Goal: Transaction & Acquisition: Book appointment/travel/reservation

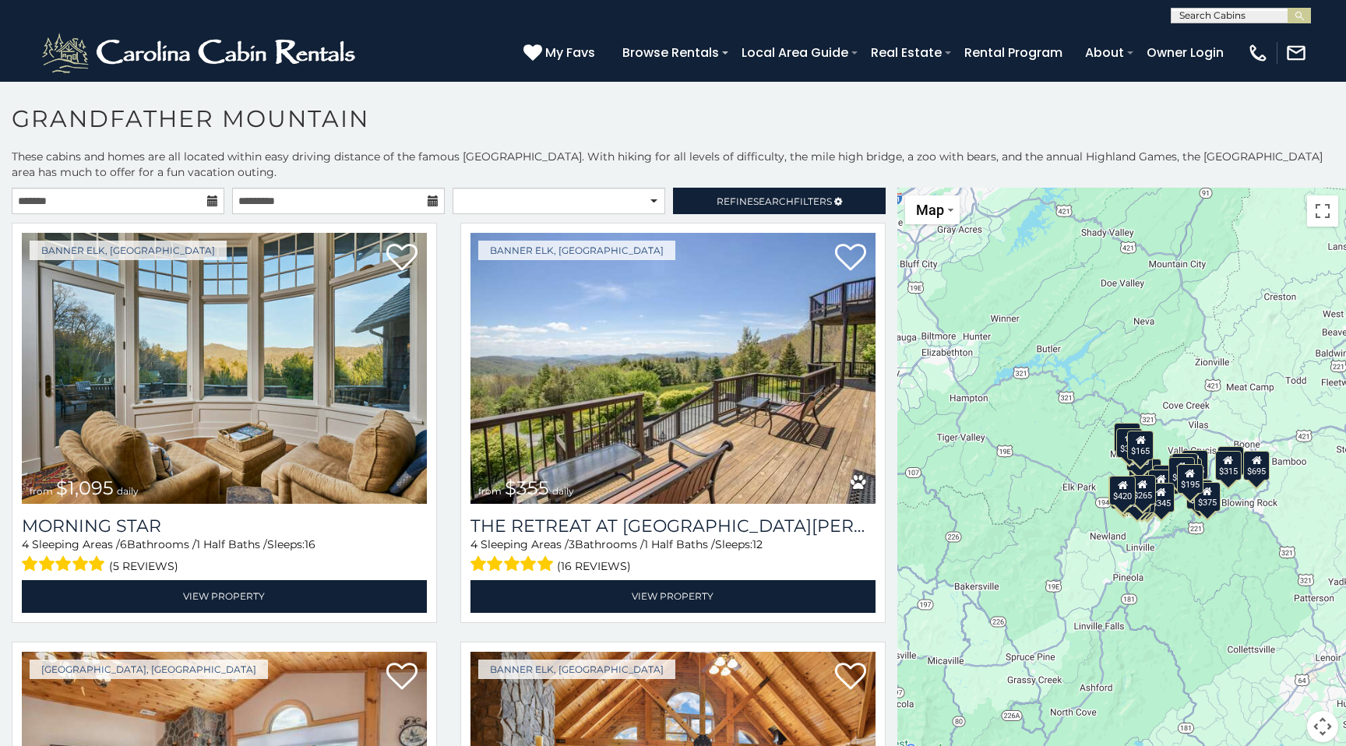
click at [215, 203] on icon at bounding box center [212, 201] width 11 height 11
click at [210, 202] on icon at bounding box center [212, 201] width 11 height 11
click at [163, 200] on input "text" at bounding box center [118, 201] width 213 height 26
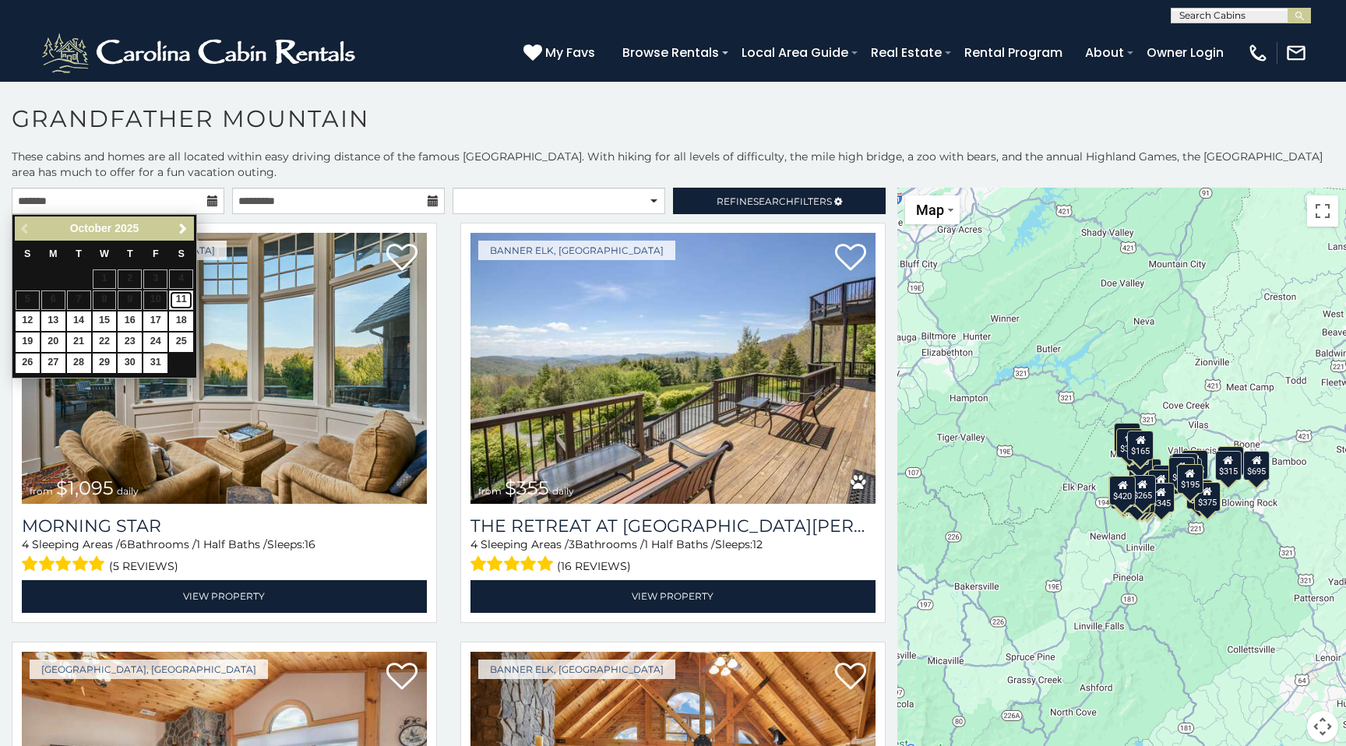
click at [182, 299] on link "11" at bounding box center [181, 300] width 24 height 19
type input "**********"
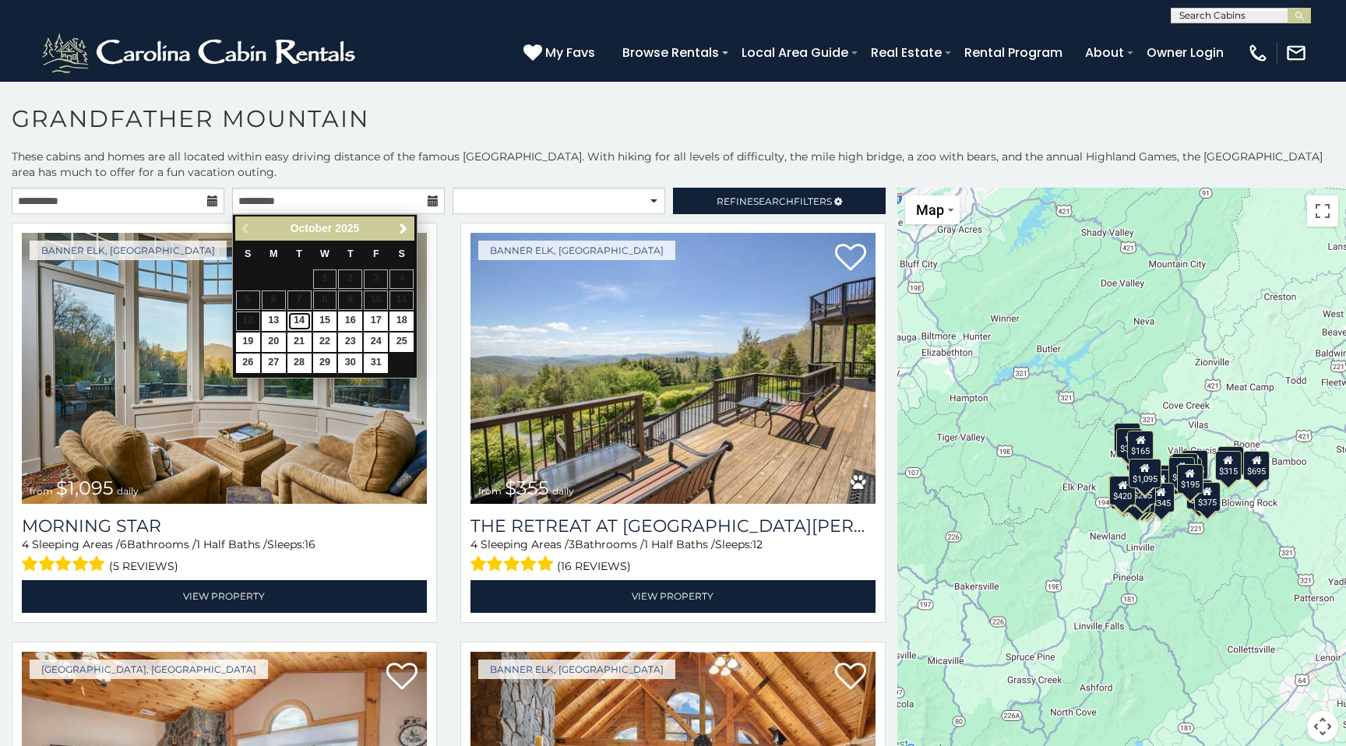
click at [298, 322] on link "14" at bounding box center [300, 321] width 24 height 19
type input "**********"
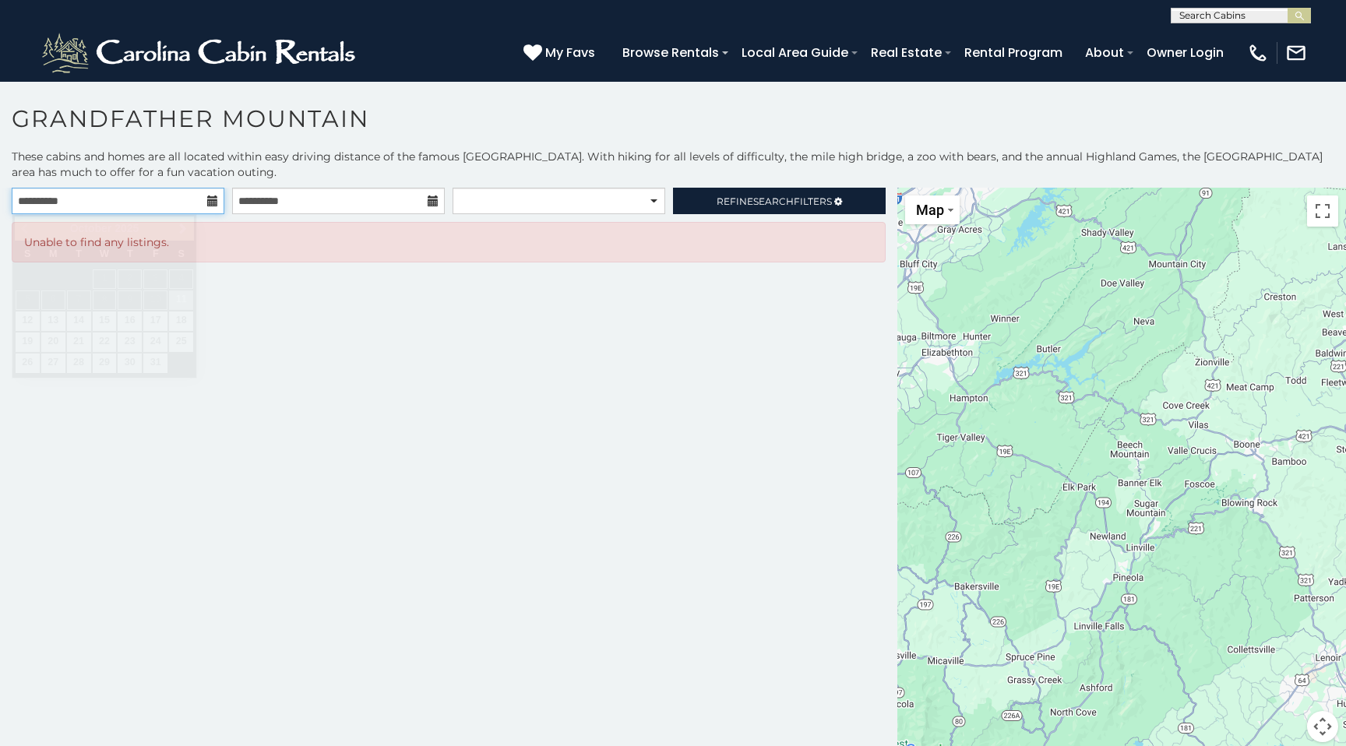
click at [143, 204] on input "**********" at bounding box center [118, 201] width 213 height 26
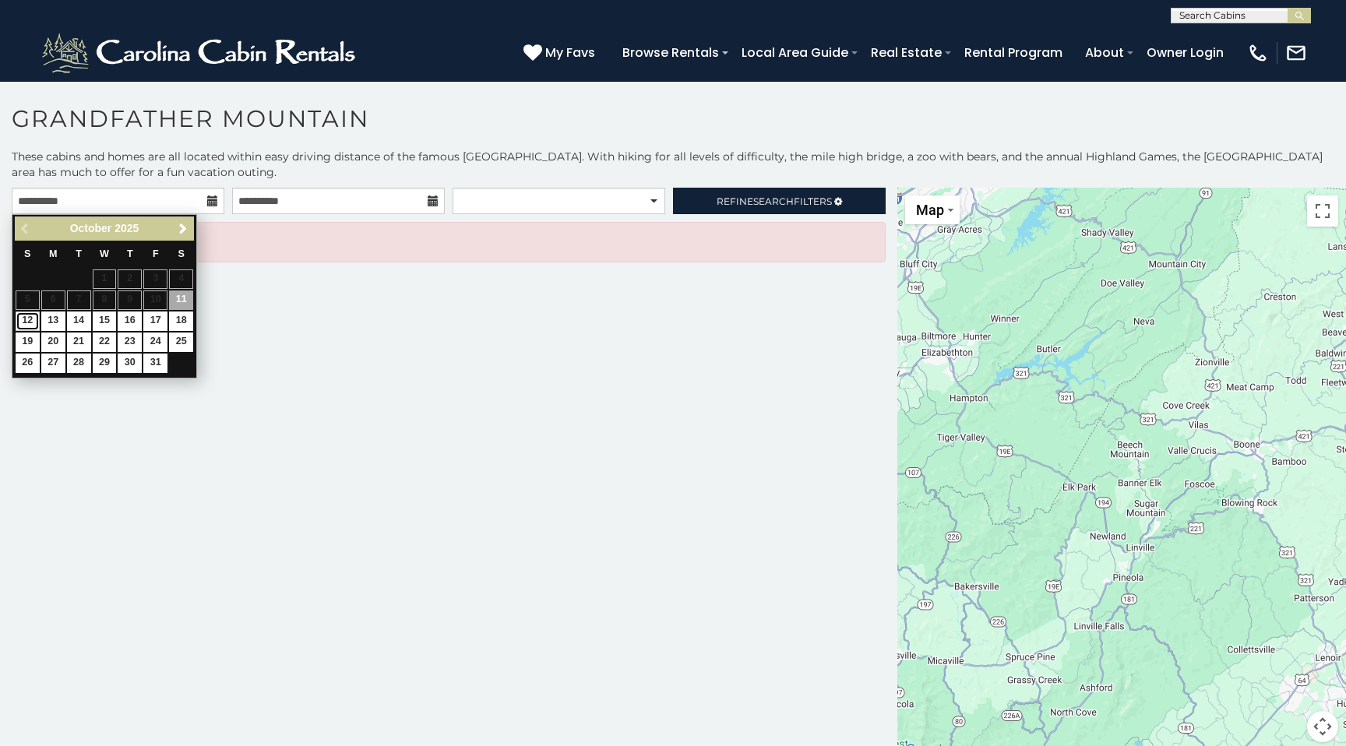
click at [25, 322] on link "12" at bounding box center [28, 321] width 24 height 19
type input "**********"
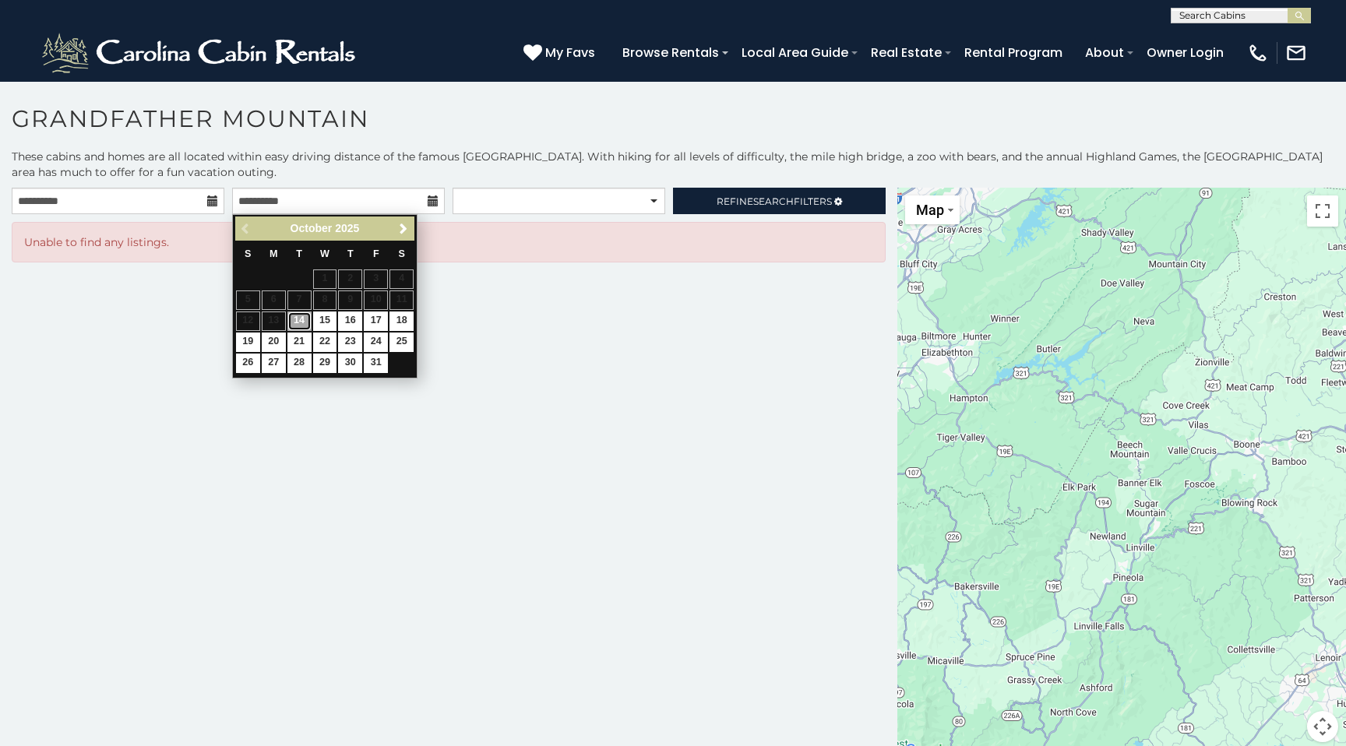
click at [304, 325] on link "14" at bounding box center [300, 321] width 24 height 19
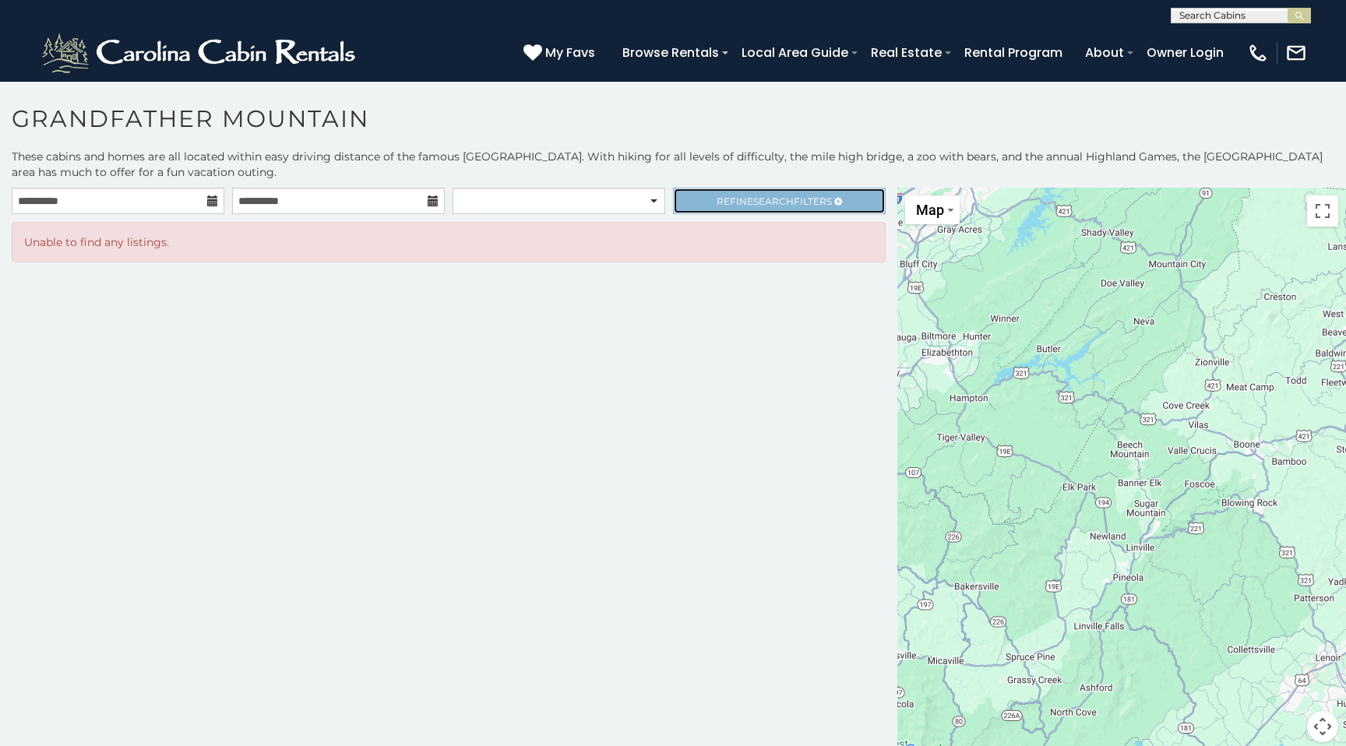
click at [723, 196] on span "Refine Search Filters" at bounding box center [774, 202] width 115 height 12
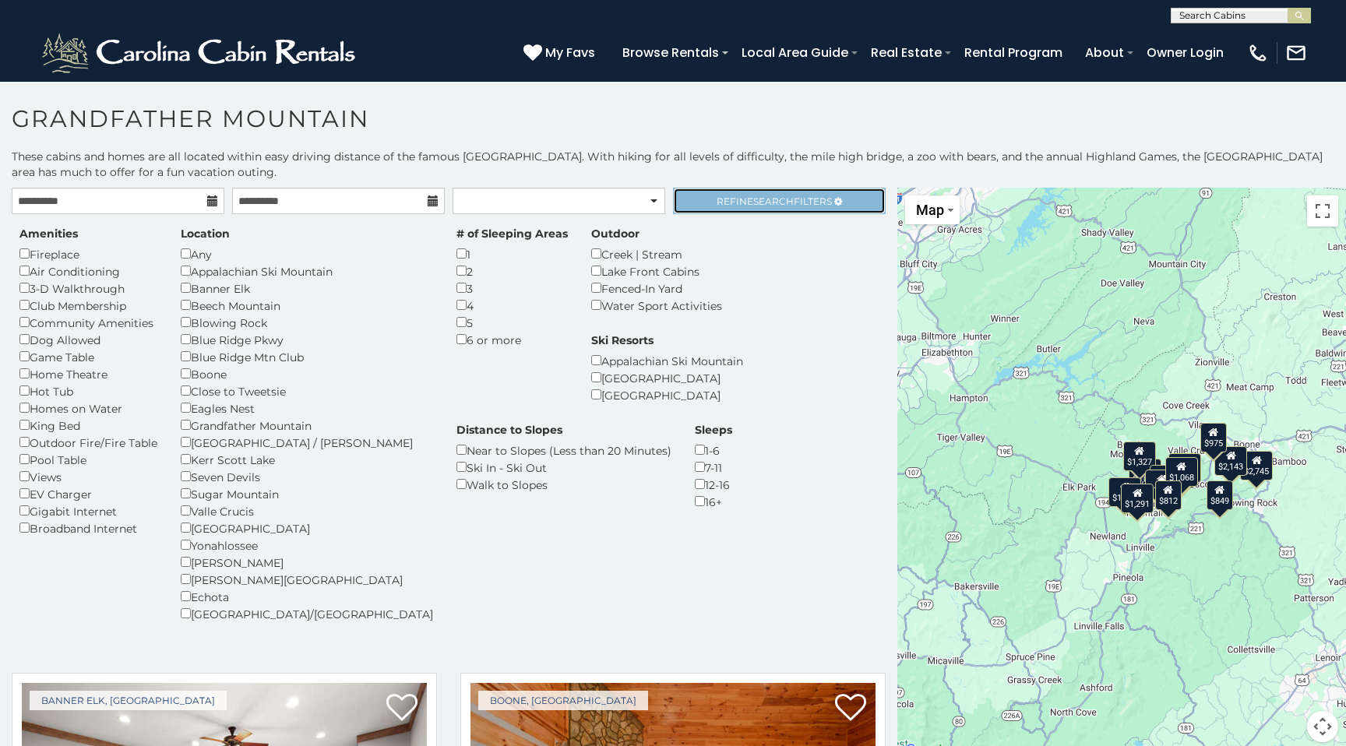
click at [756, 196] on span "Search" at bounding box center [773, 202] width 41 height 12
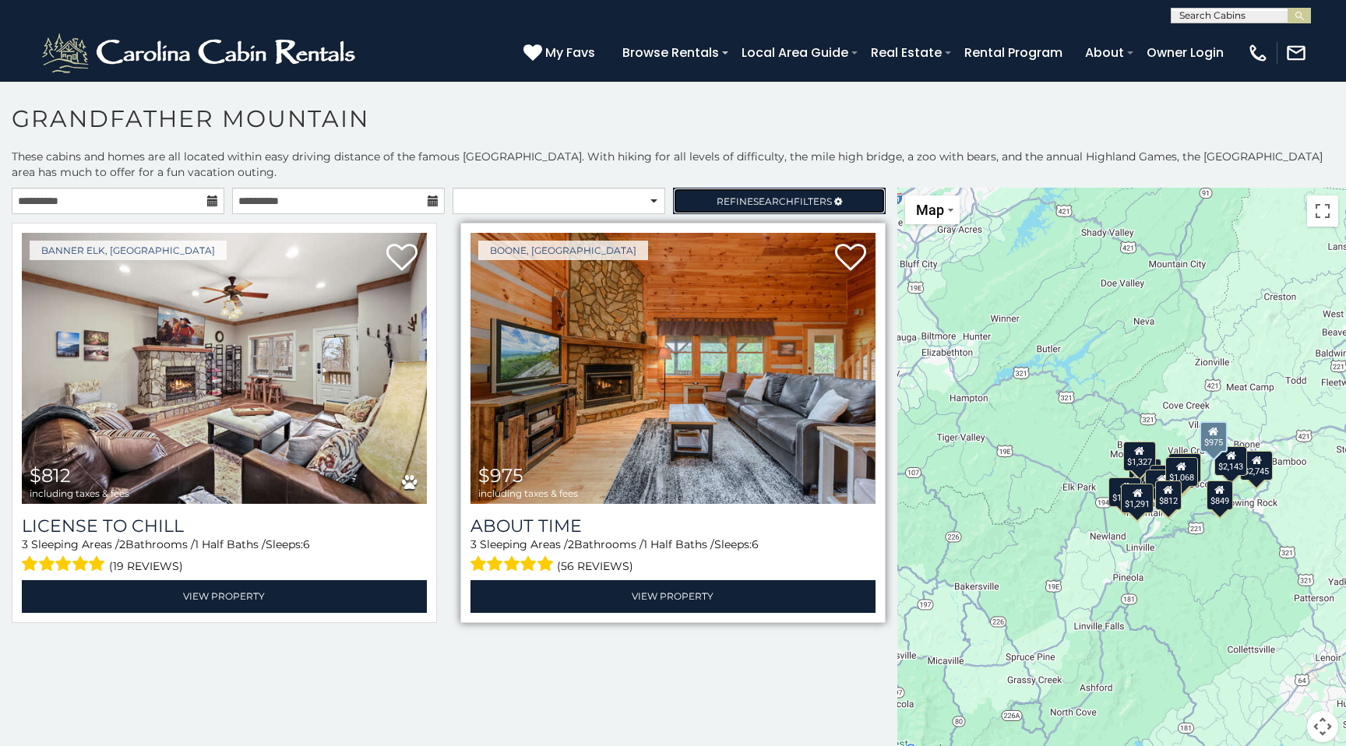
scroll to position [6, 0]
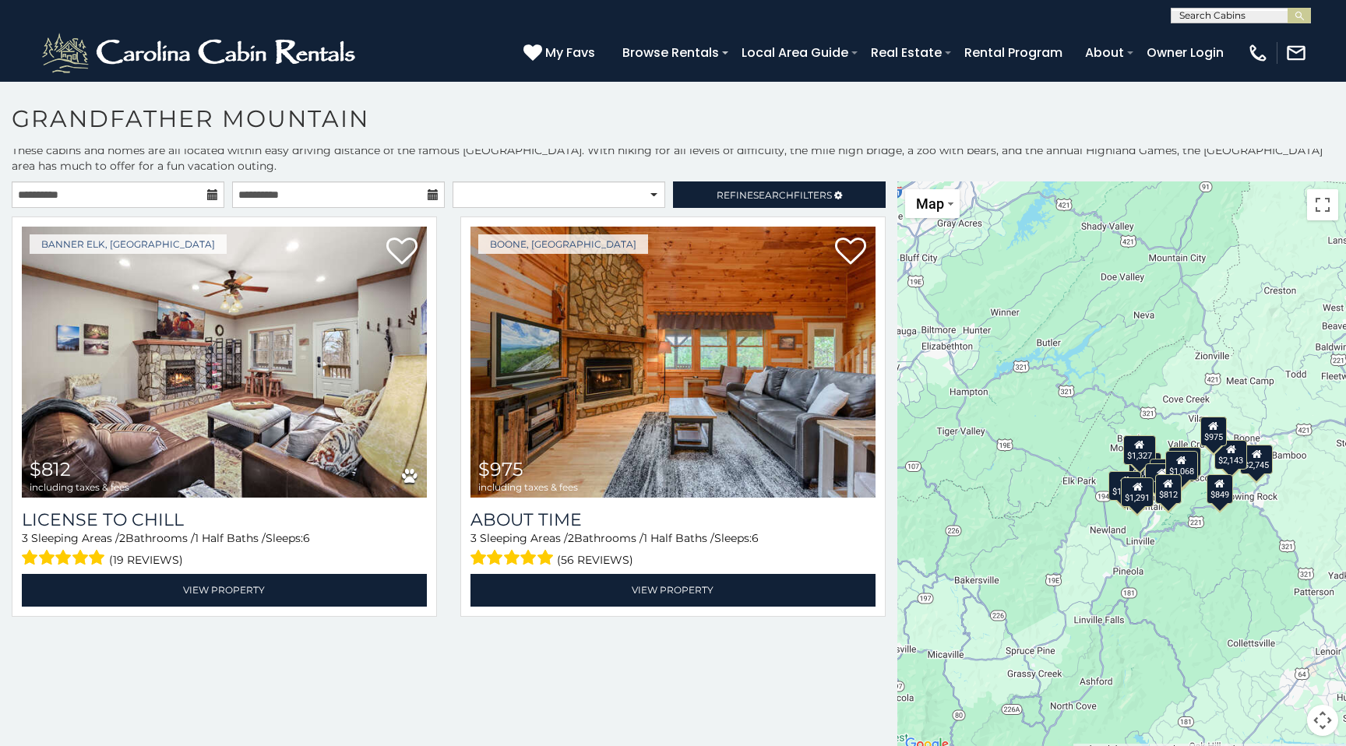
click at [1196, 546] on div "$3,066 $1,327 $1,072 $1,270 $1,544 $2,745 $1,353 $2,143 $1,291 $812 $966 $849 $…" at bounding box center [1122, 468] width 449 height 573
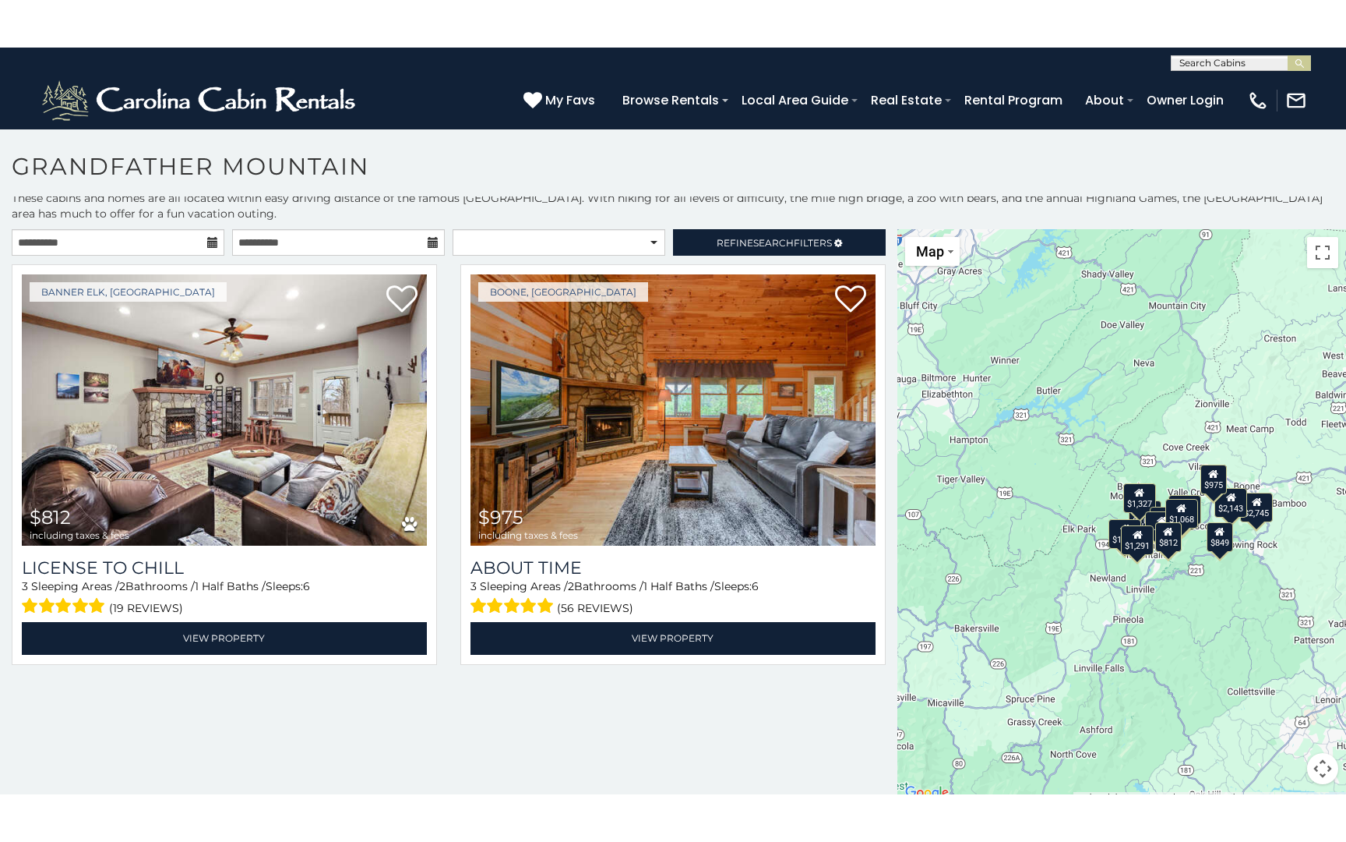
scroll to position [8, 0]
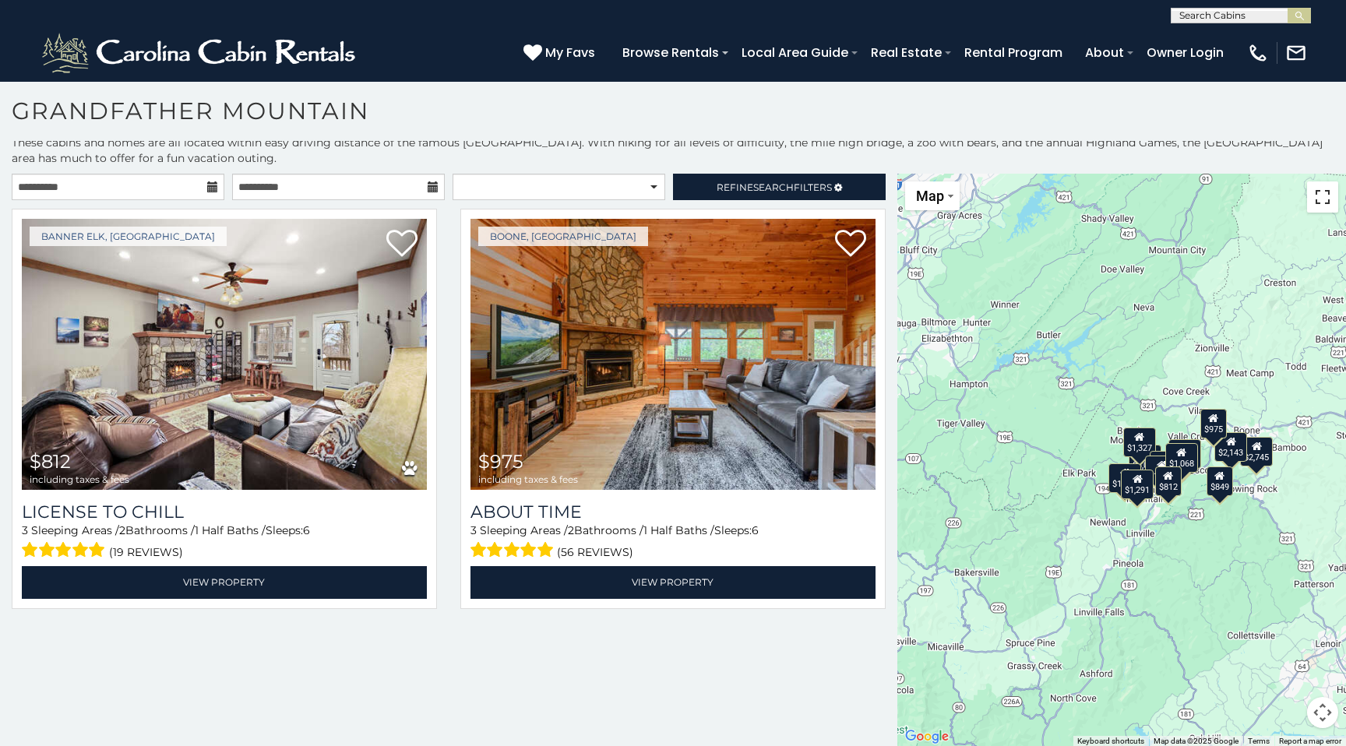
click at [1322, 200] on button "Toggle fullscreen view" at bounding box center [1322, 197] width 31 height 31
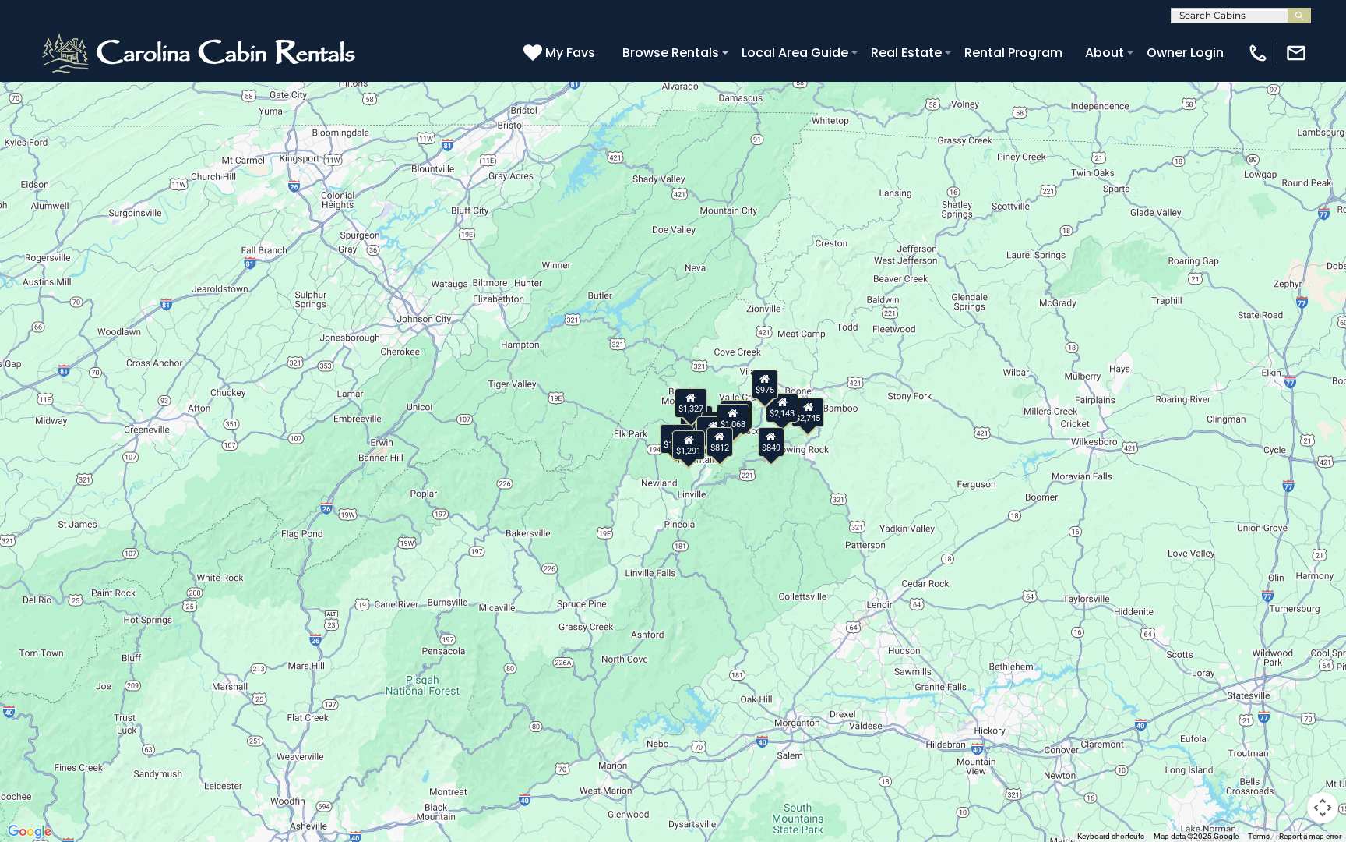
click at [737, 418] on div "$1,068" at bounding box center [733, 419] width 33 height 30
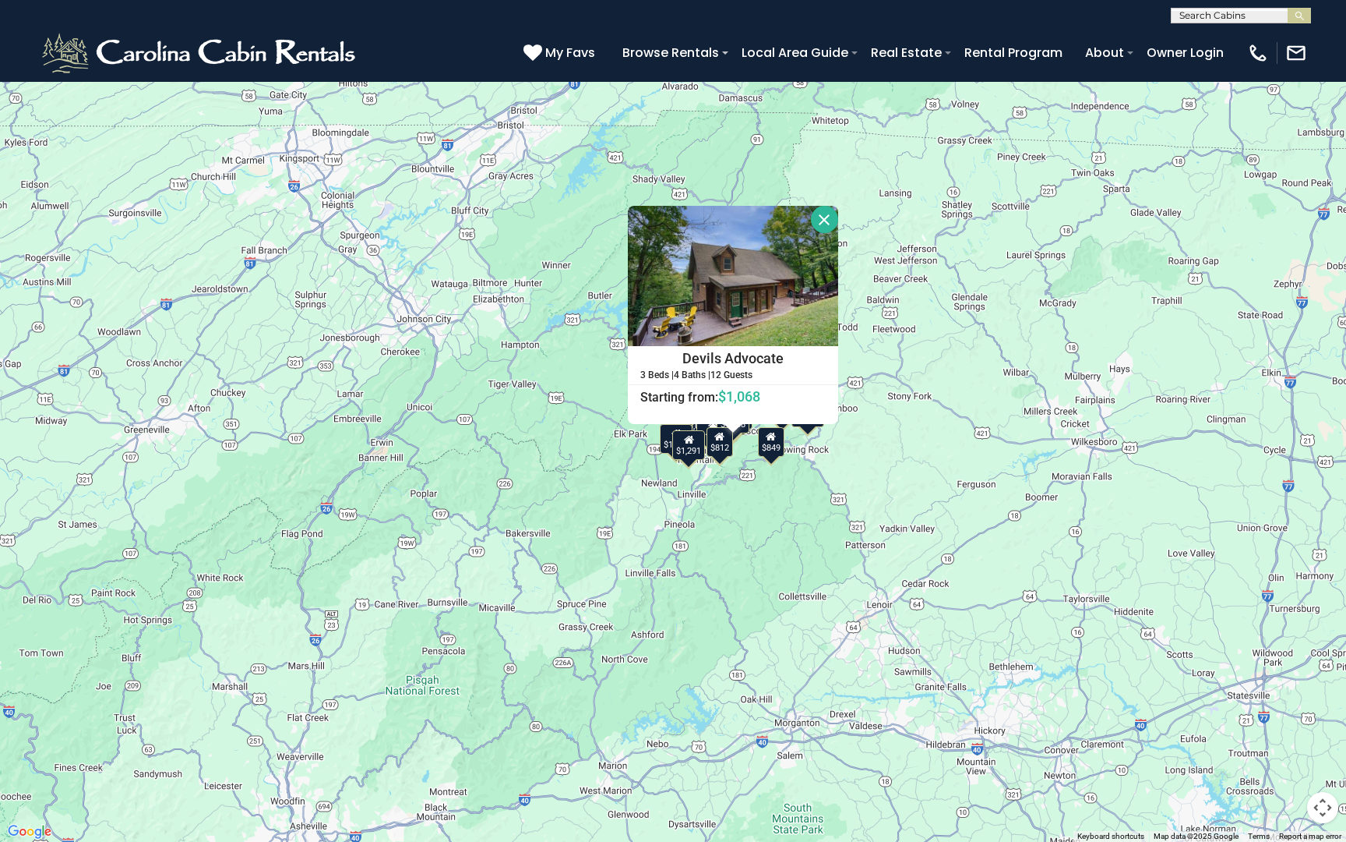
click at [898, 437] on div "$3,066 $1,327 $1,072 $1,270 $1,544 $2,745 $1,353 $2,143 $1,291 $812 $966 $849 $…" at bounding box center [673, 421] width 1346 height 842
click at [677, 449] on div "$1,291" at bounding box center [688, 445] width 33 height 30
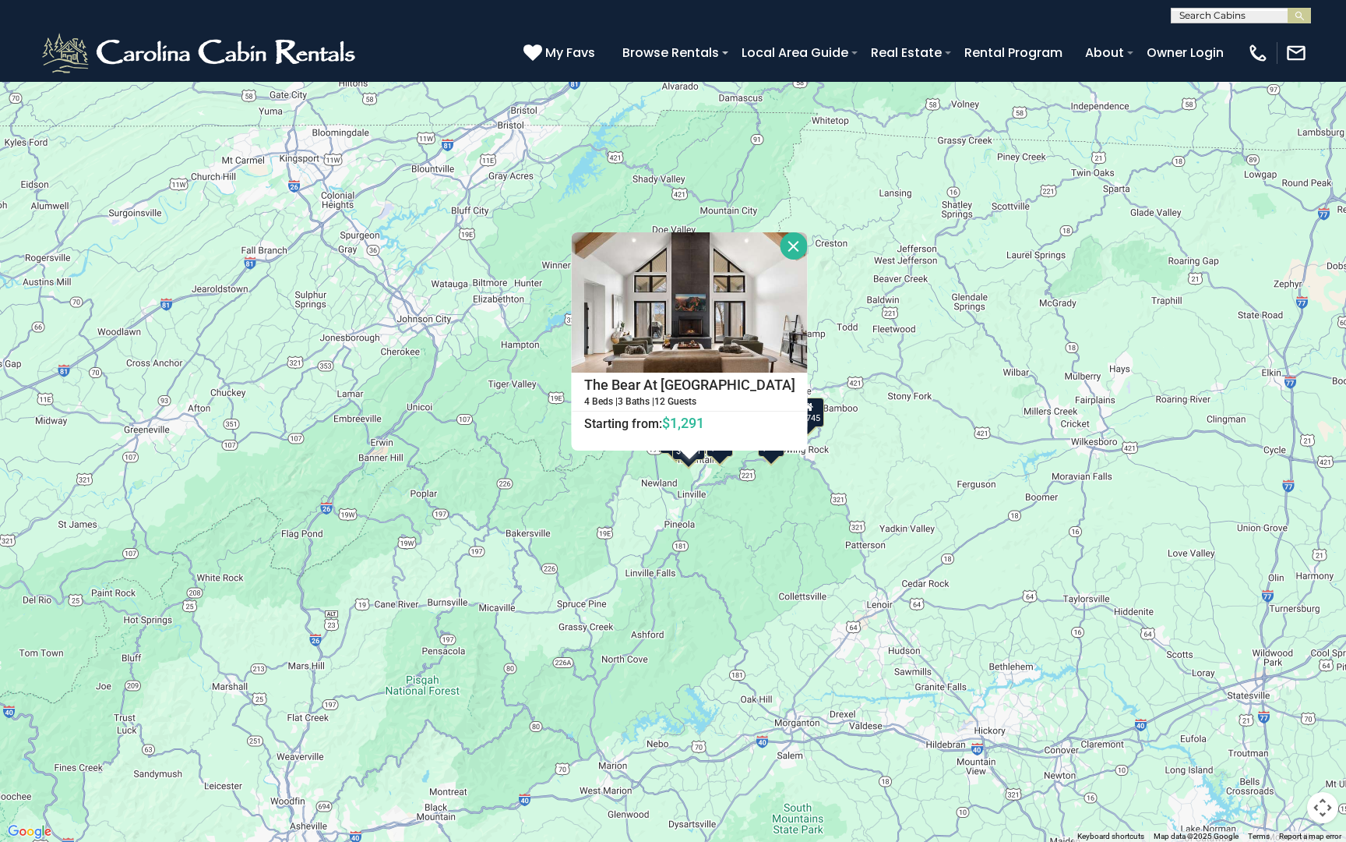
click at [781, 243] on button "Close" at bounding box center [794, 245] width 27 height 27
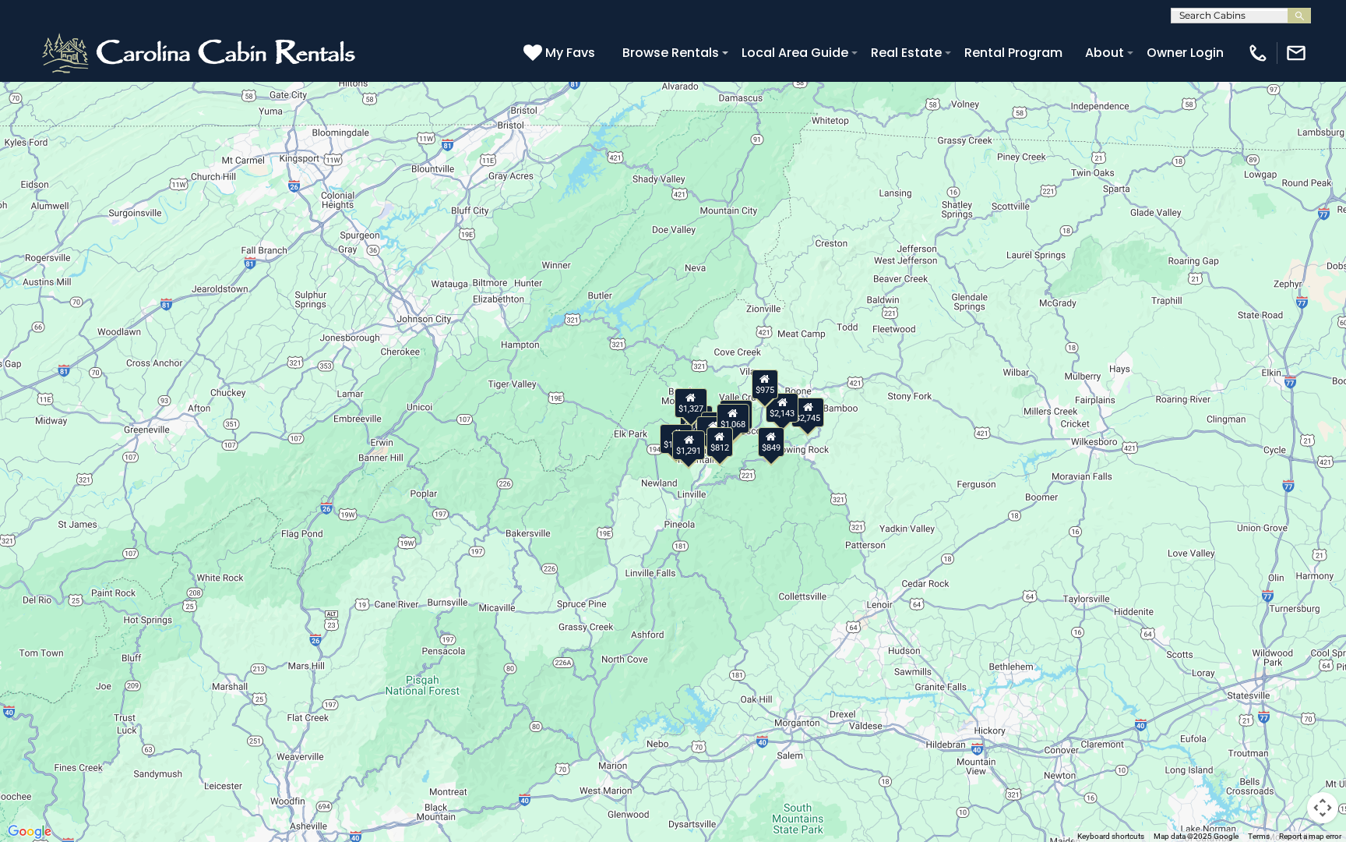
click at [686, 408] on div "$1,327" at bounding box center [691, 403] width 33 height 30
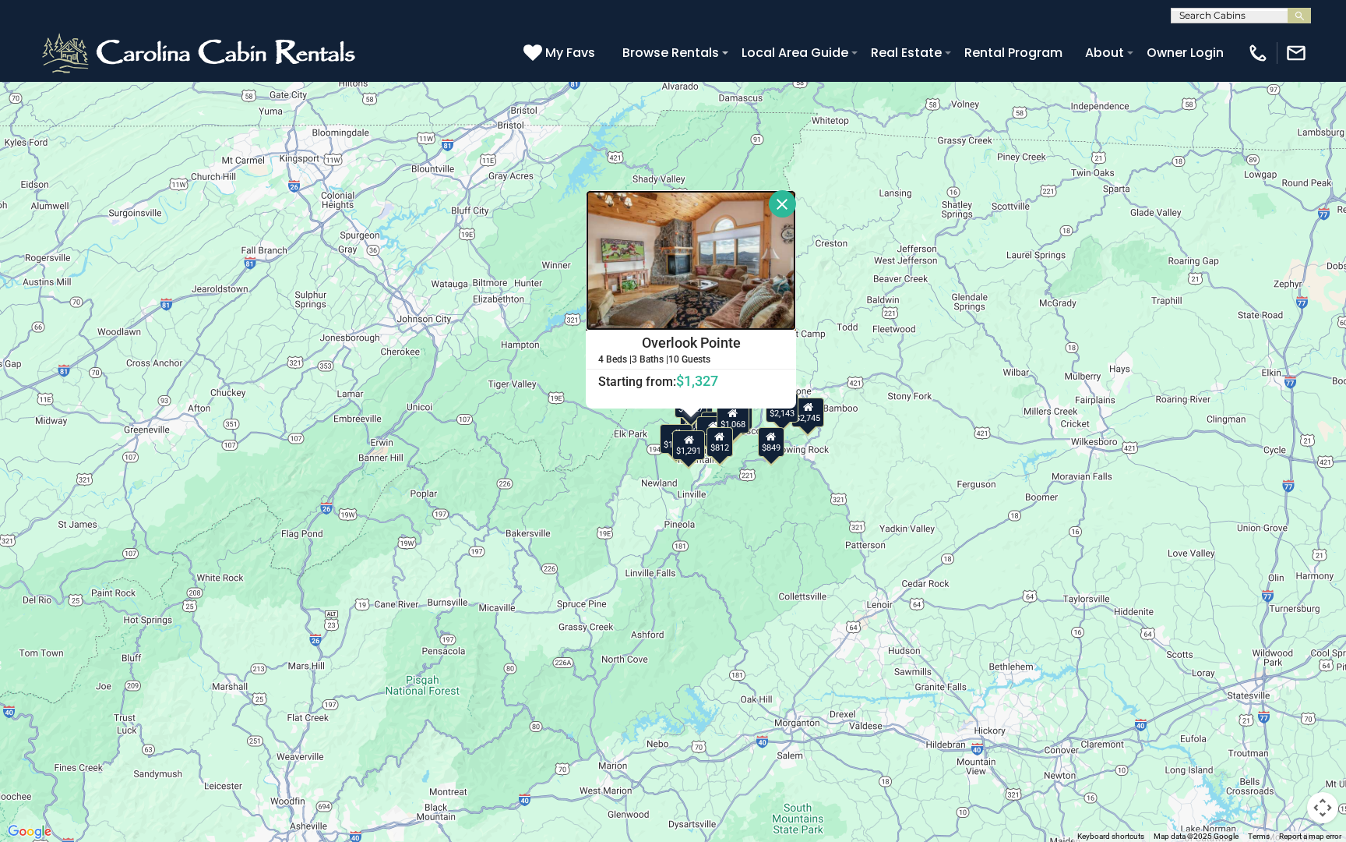
click at [716, 307] on img at bounding box center [691, 260] width 210 height 140
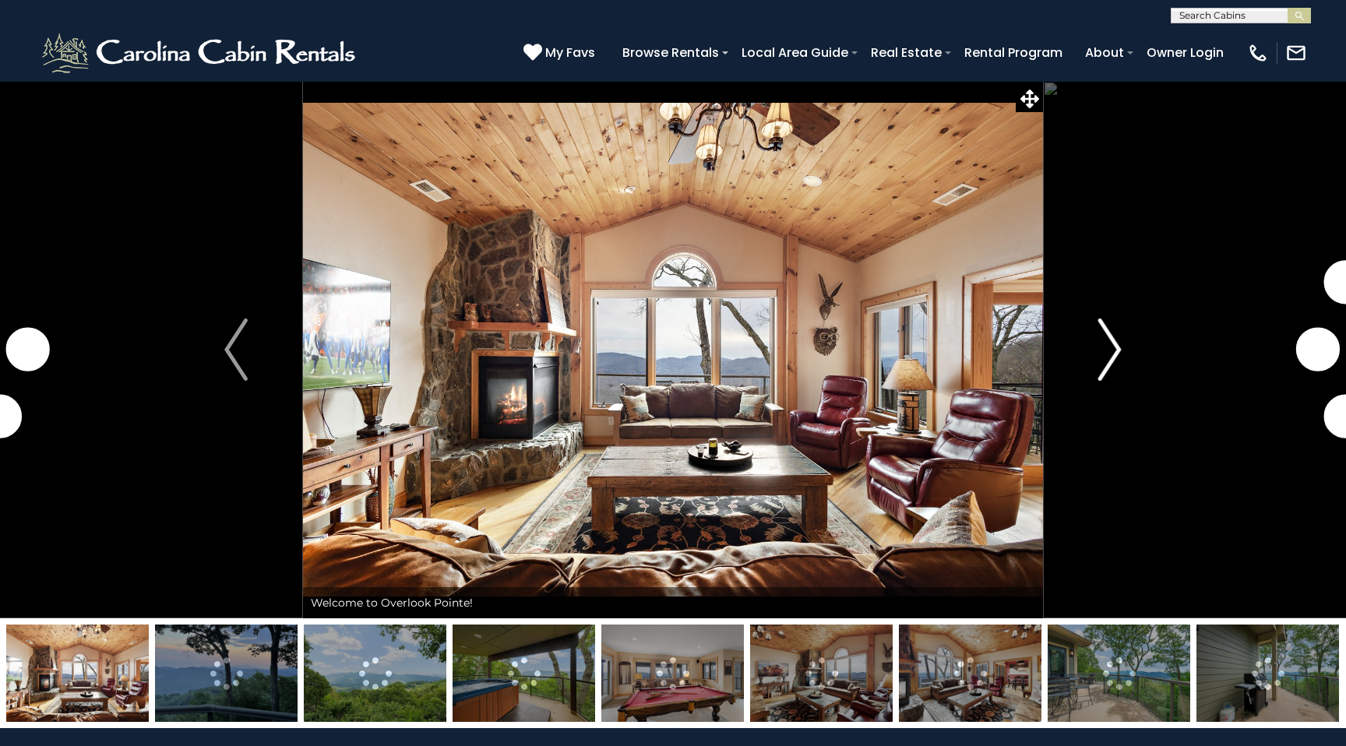
click at [1108, 340] on img "Next" at bounding box center [1110, 350] width 23 height 62
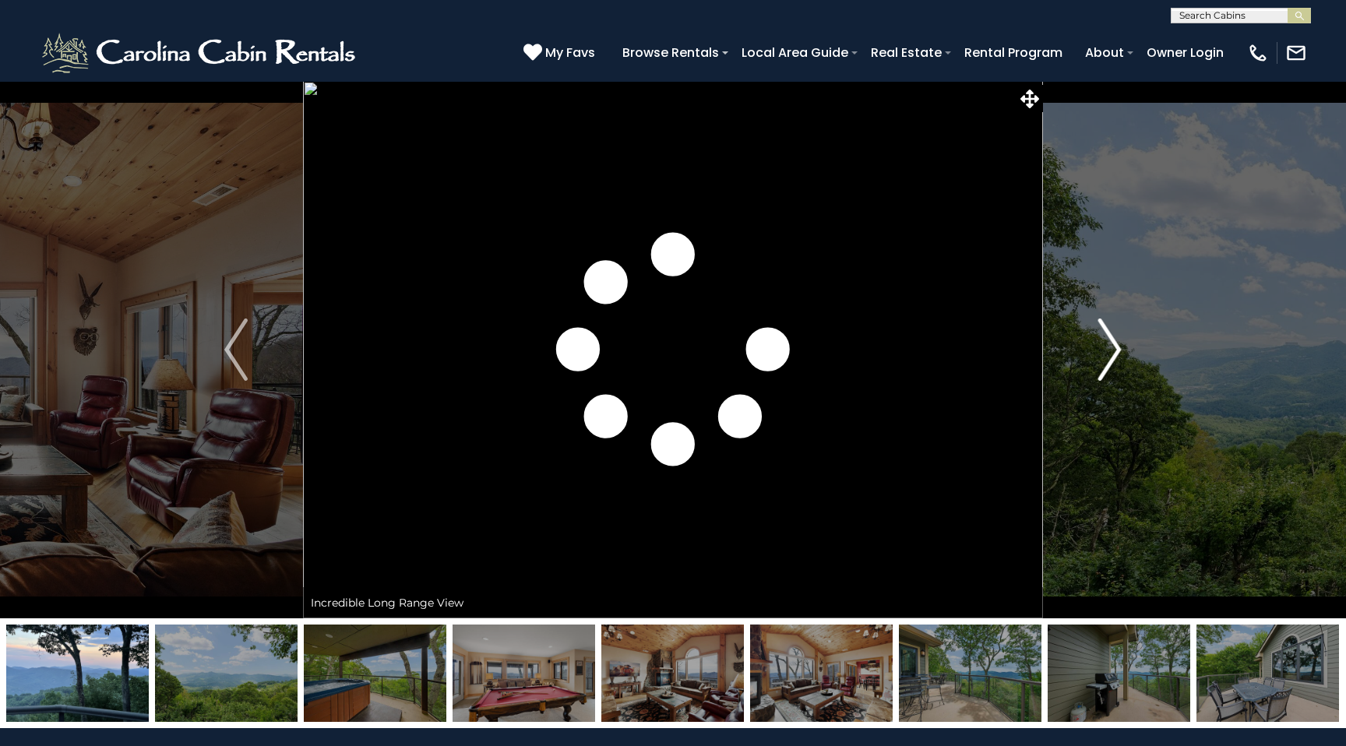
click at [1108, 340] on img "Next" at bounding box center [1110, 350] width 23 height 62
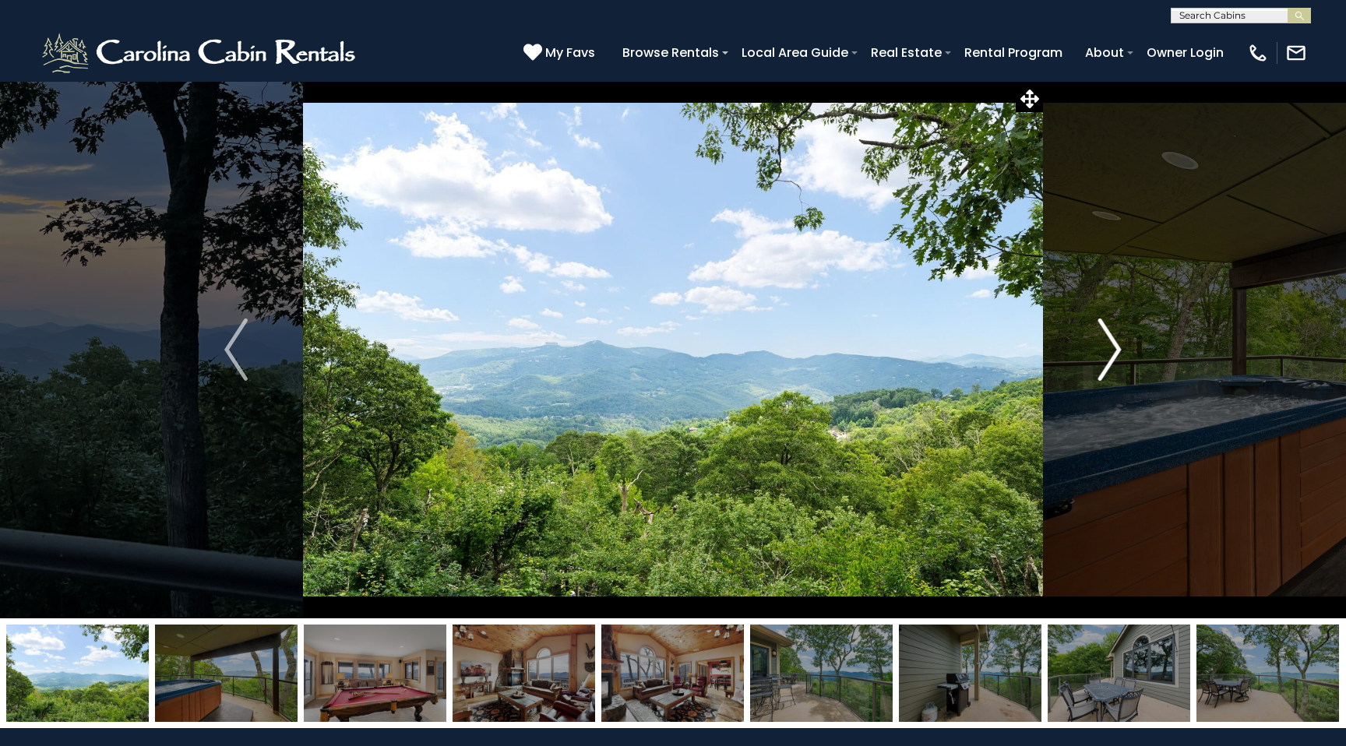
click at [1108, 340] on img "Next" at bounding box center [1110, 350] width 23 height 62
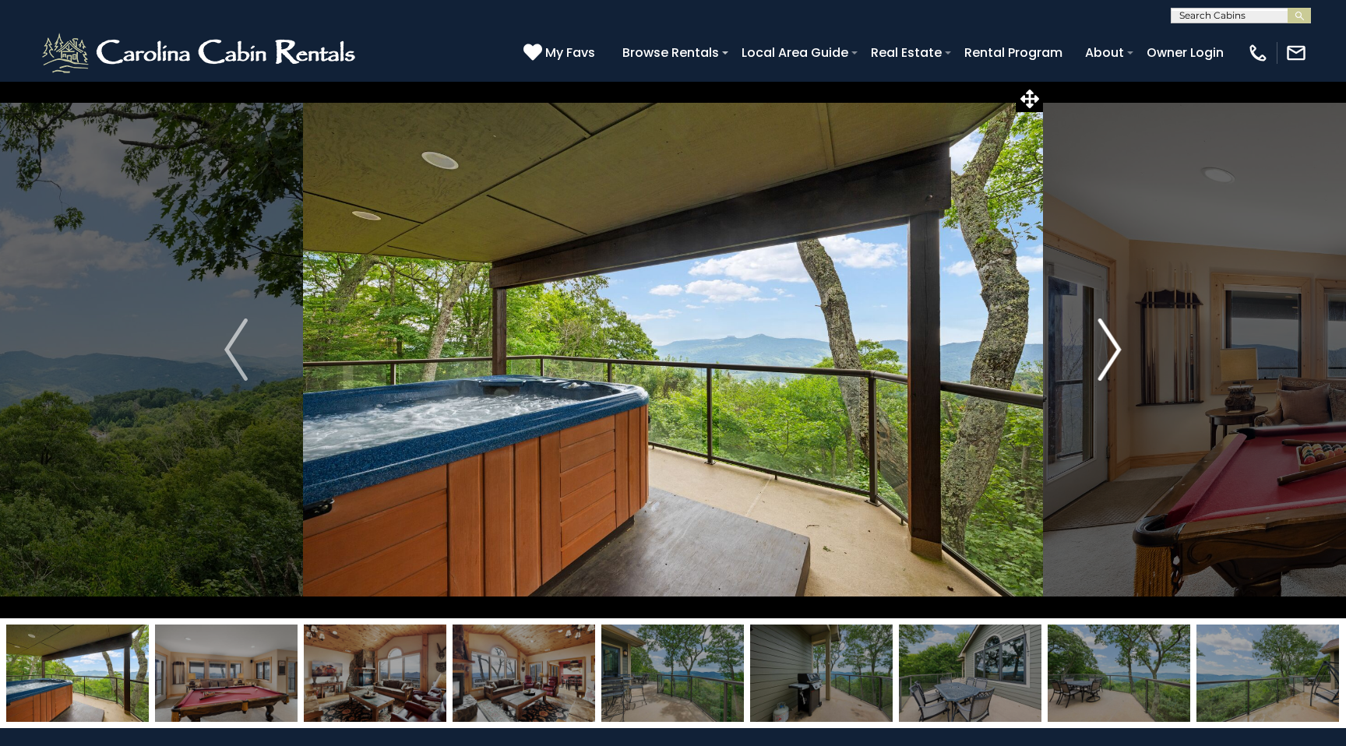
click at [1108, 340] on img "Next" at bounding box center [1110, 350] width 23 height 62
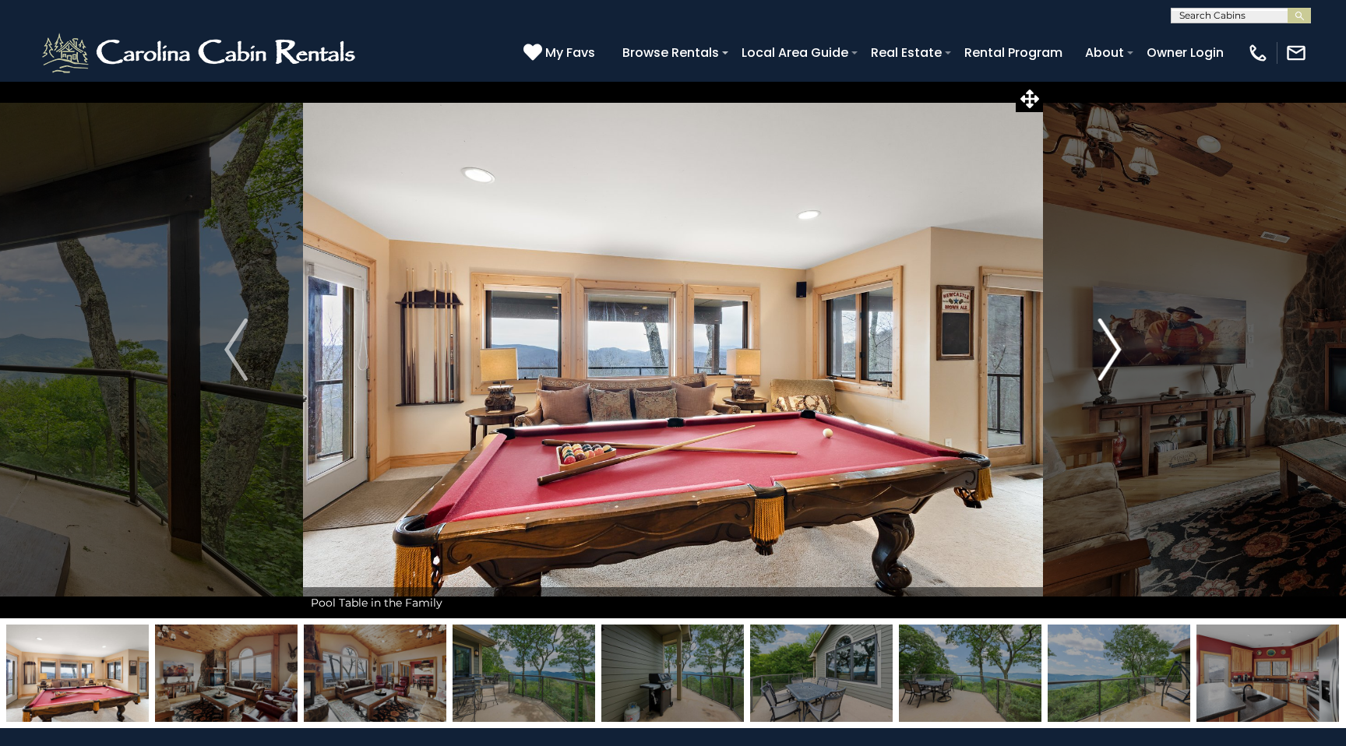
click at [1108, 340] on img "Next" at bounding box center [1110, 350] width 23 height 62
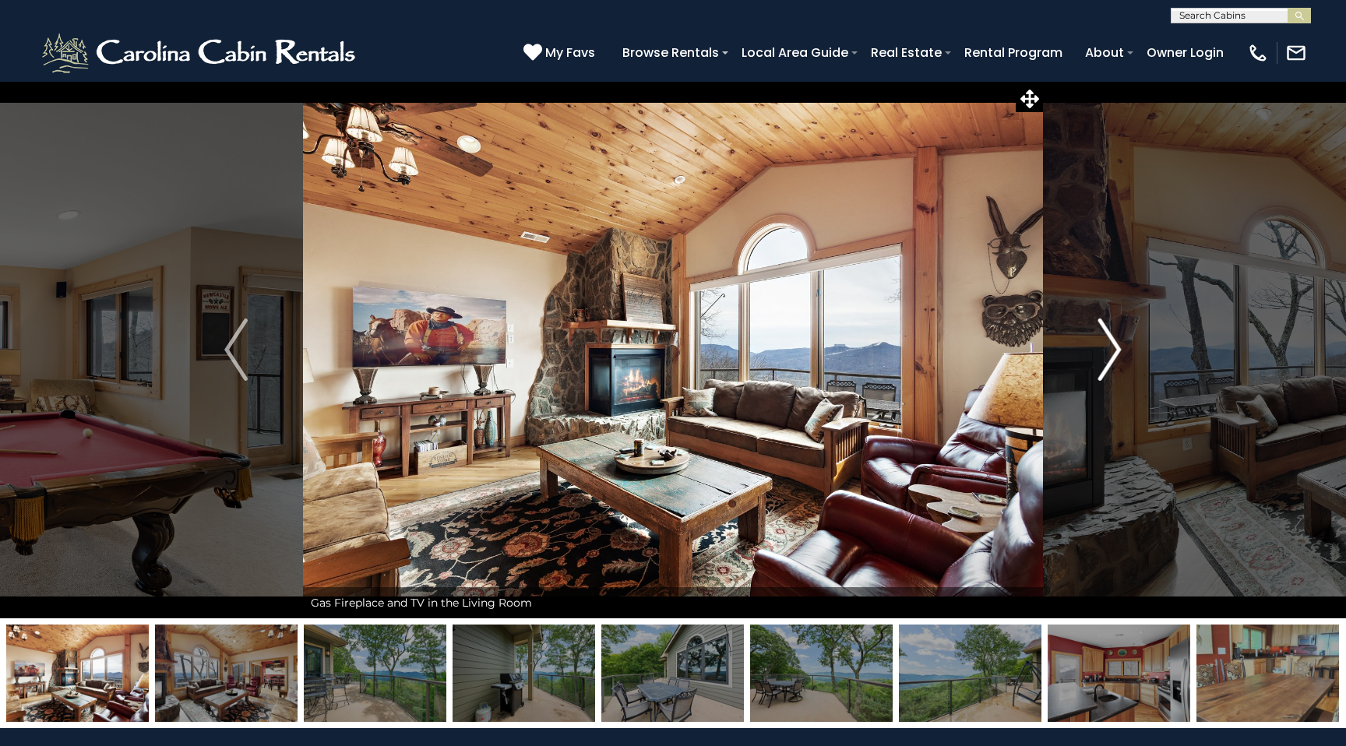
click at [1108, 340] on img "Next" at bounding box center [1110, 350] width 23 height 62
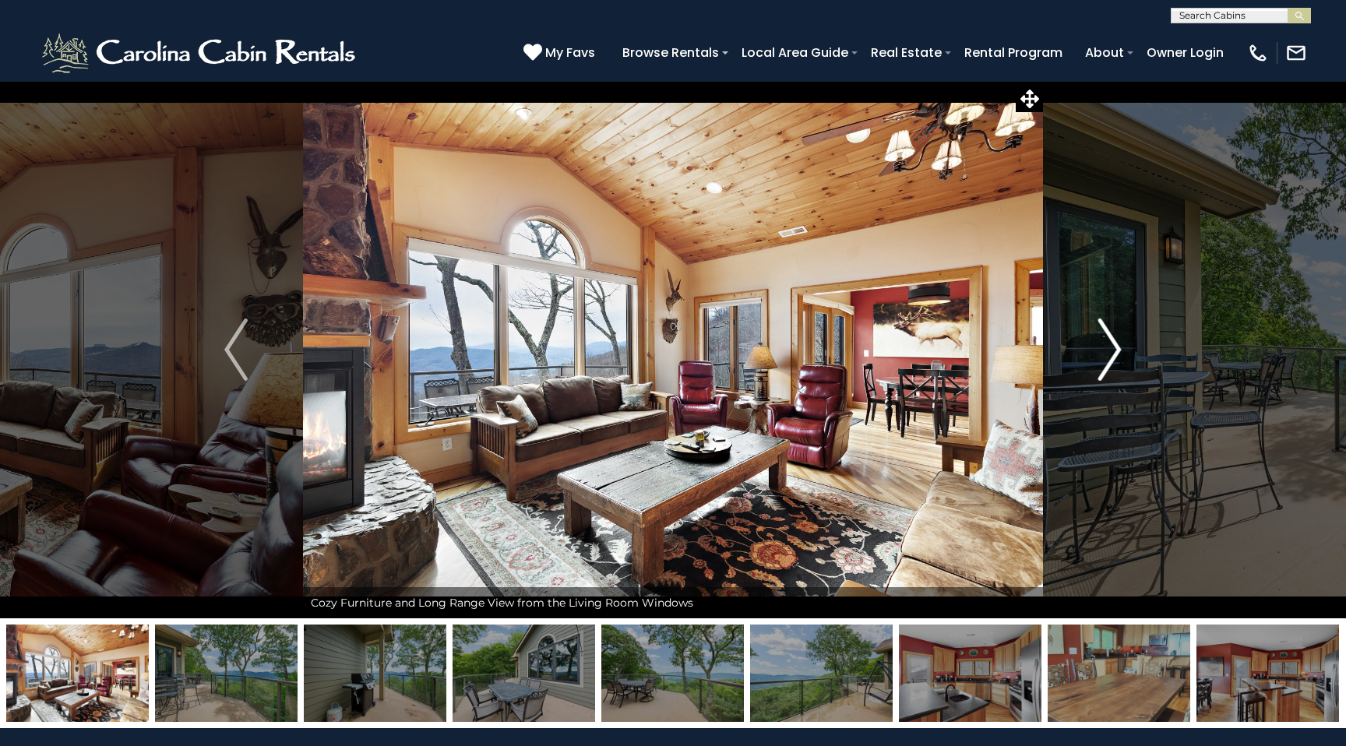
click at [1108, 340] on img "Next" at bounding box center [1110, 350] width 23 height 62
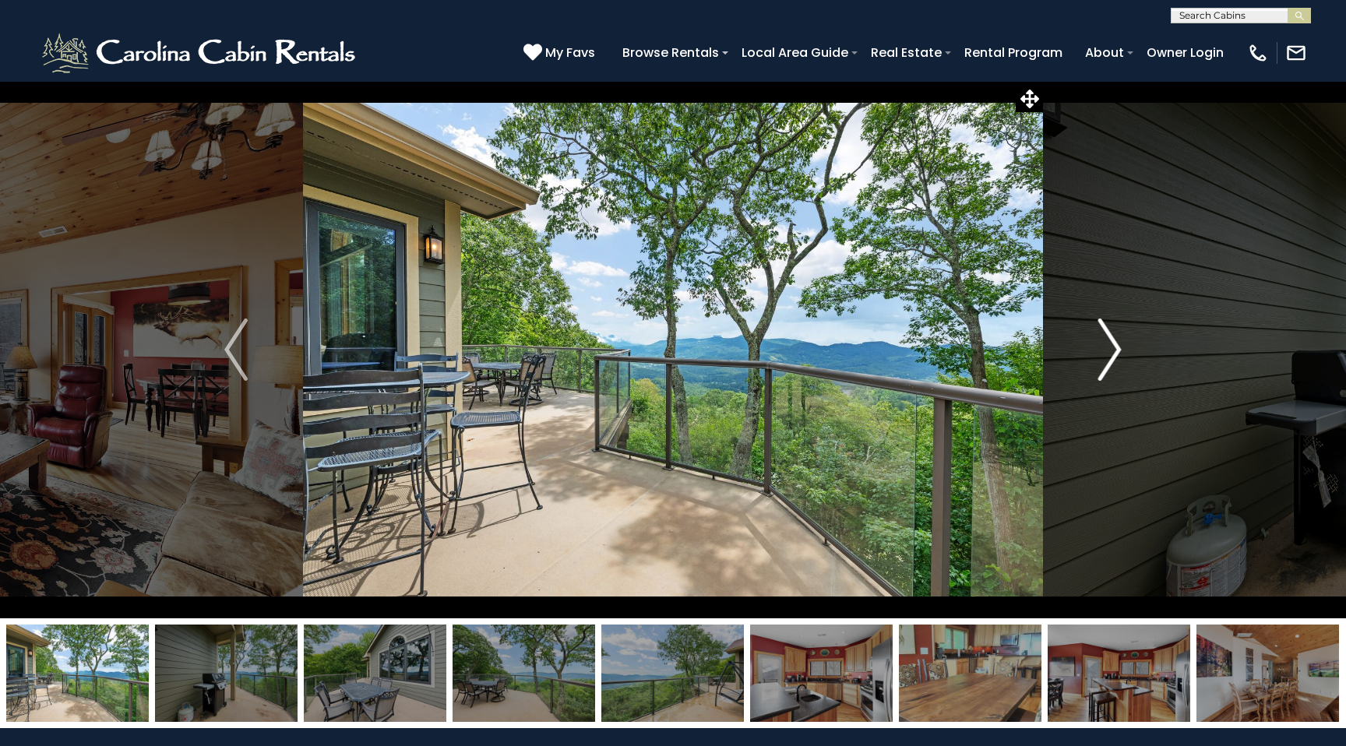
click at [1108, 340] on img "Next" at bounding box center [1110, 350] width 23 height 62
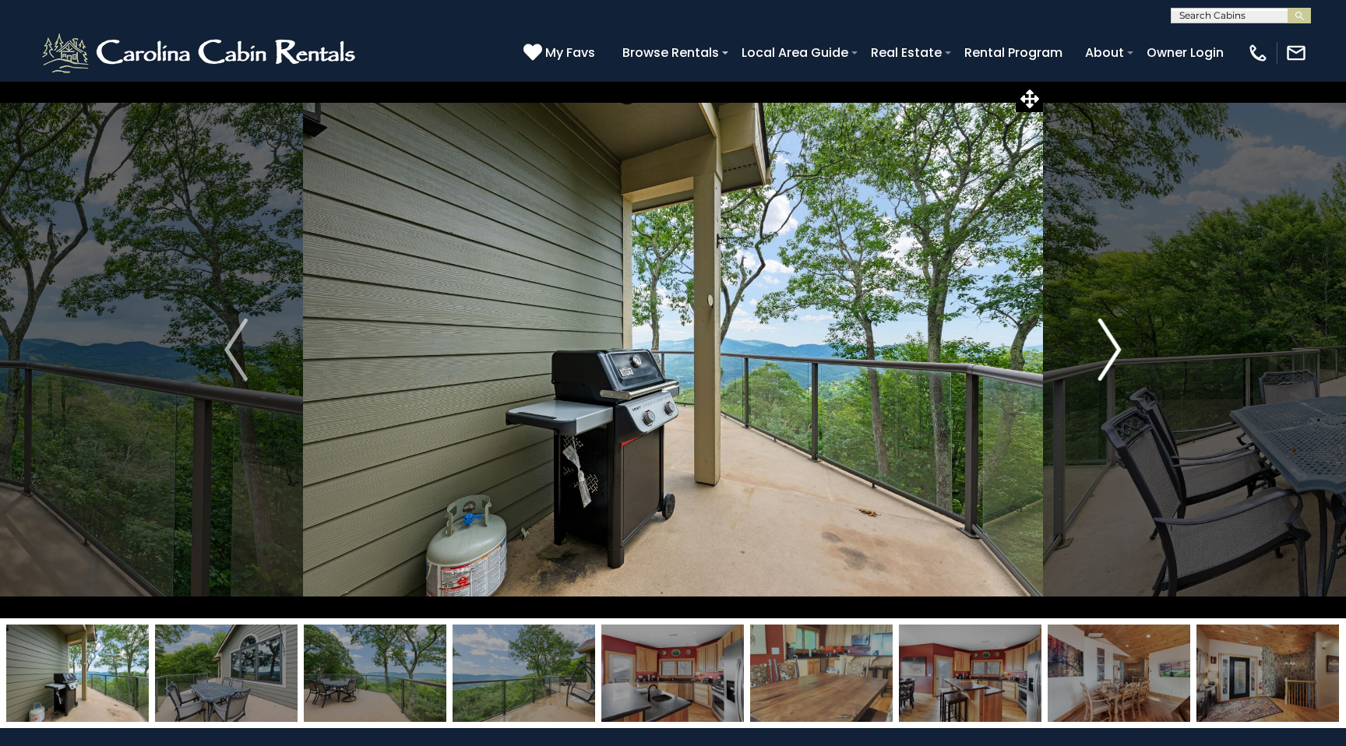
click at [1108, 340] on img "Next" at bounding box center [1110, 350] width 23 height 62
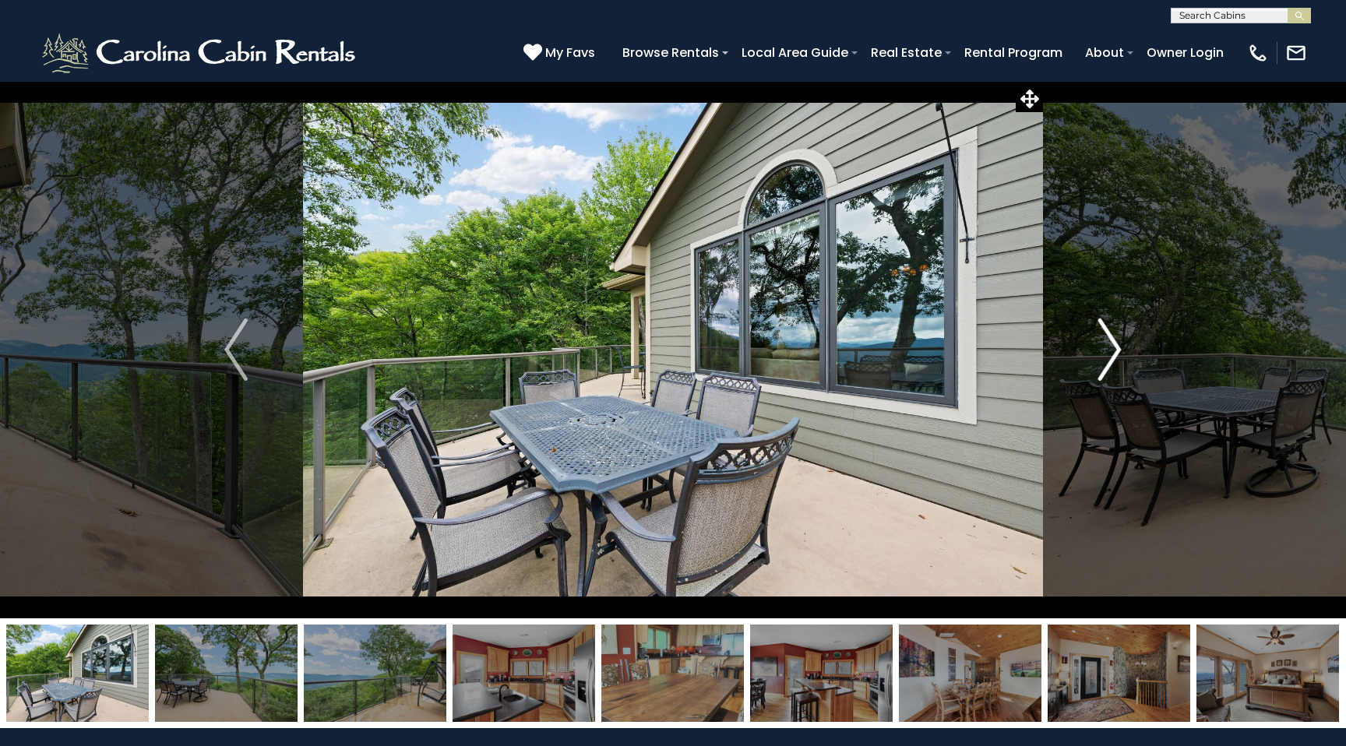
click at [1108, 340] on img "Next" at bounding box center [1110, 350] width 23 height 62
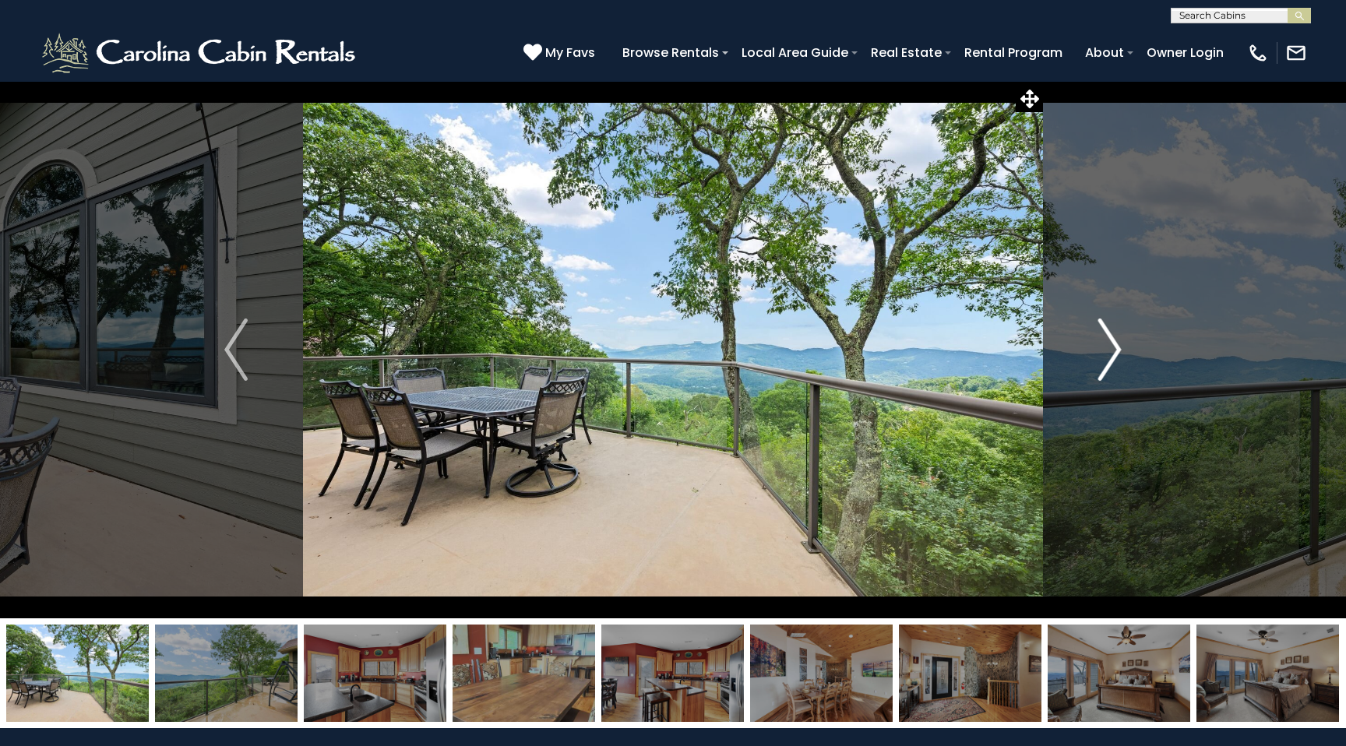
click at [1108, 340] on img "Next" at bounding box center [1110, 350] width 23 height 62
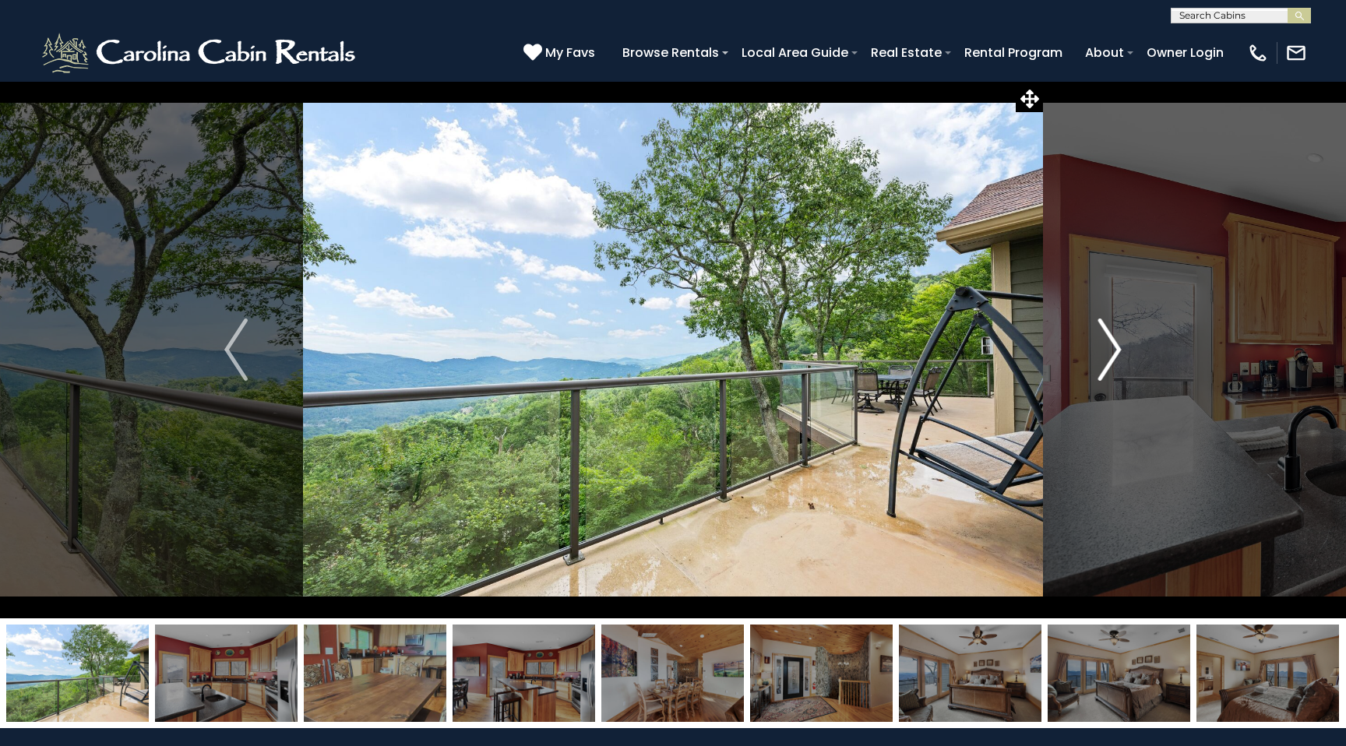
click at [1108, 340] on img "Next" at bounding box center [1110, 350] width 23 height 62
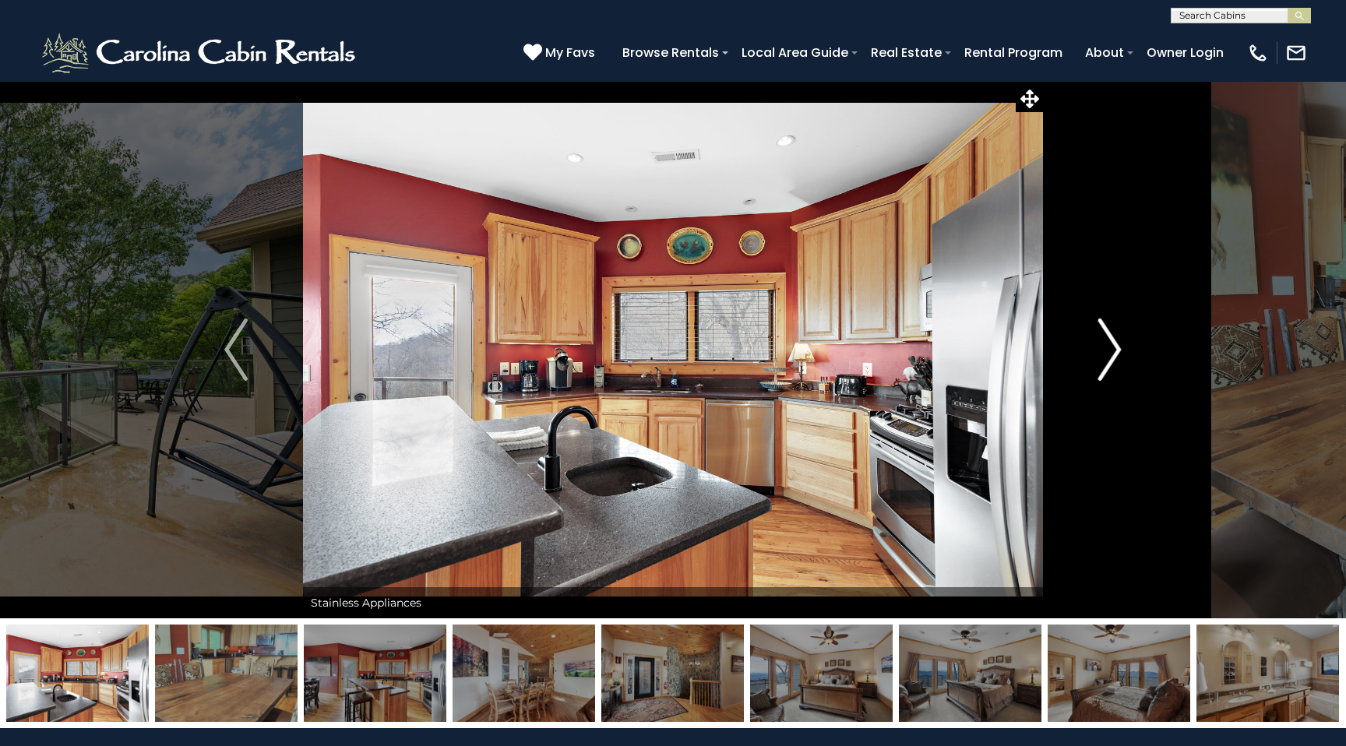
click at [1108, 340] on img "Next" at bounding box center [1110, 350] width 23 height 62
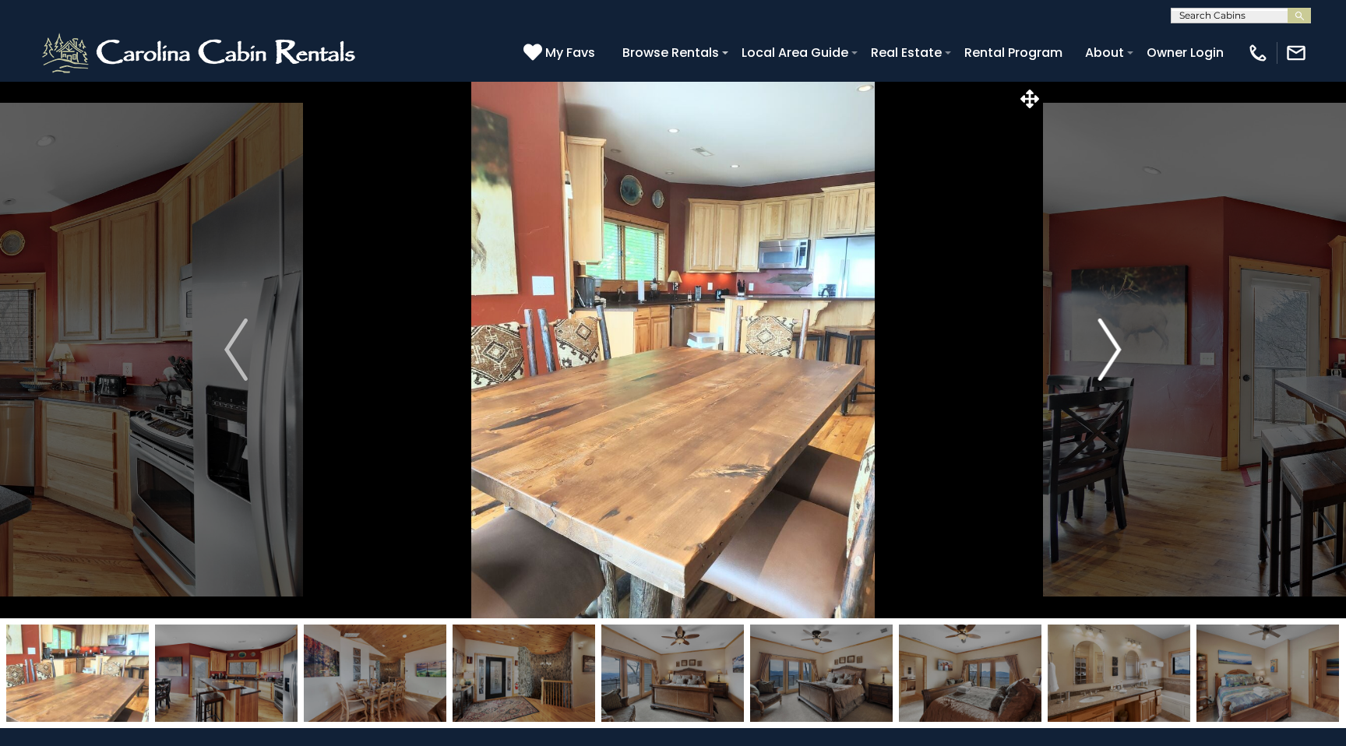
click at [1108, 340] on img "Next" at bounding box center [1110, 350] width 23 height 62
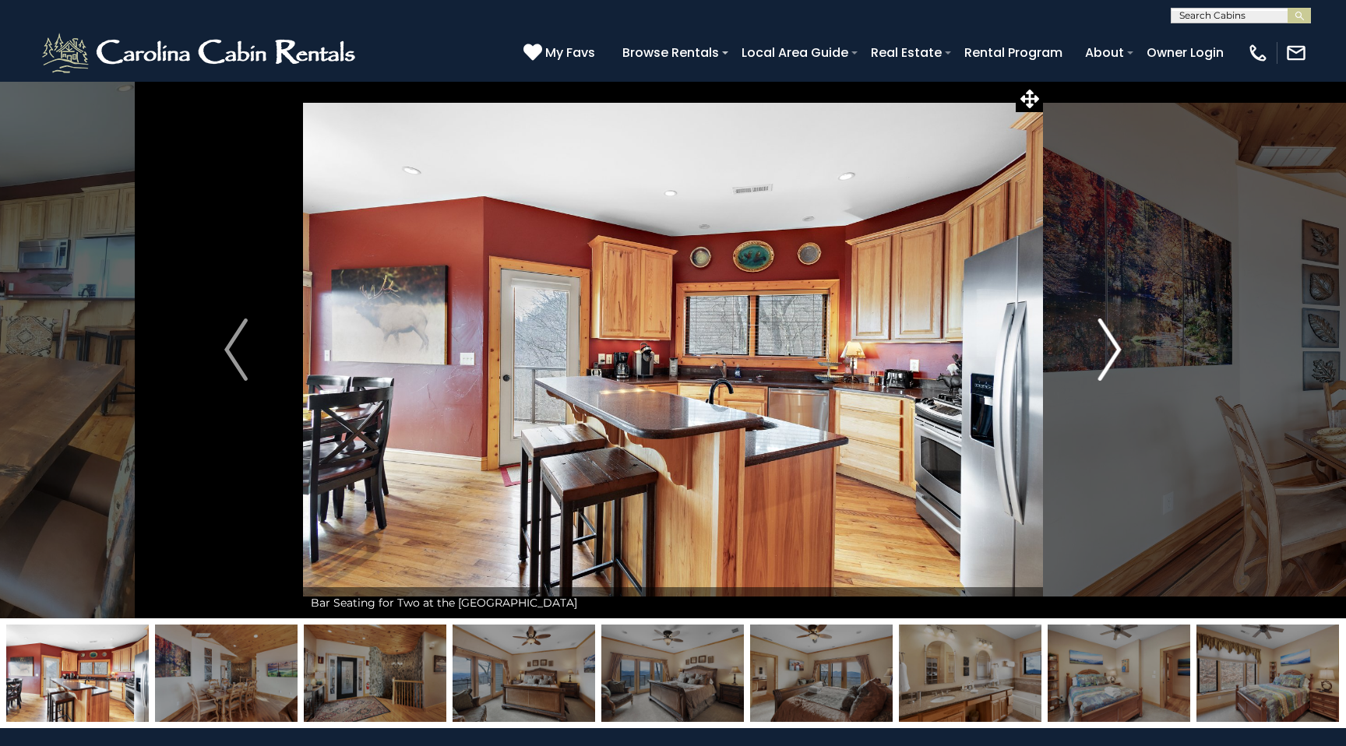
click at [1108, 340] on img "Next" at bounding box center [1110, 350] width 23 height 62
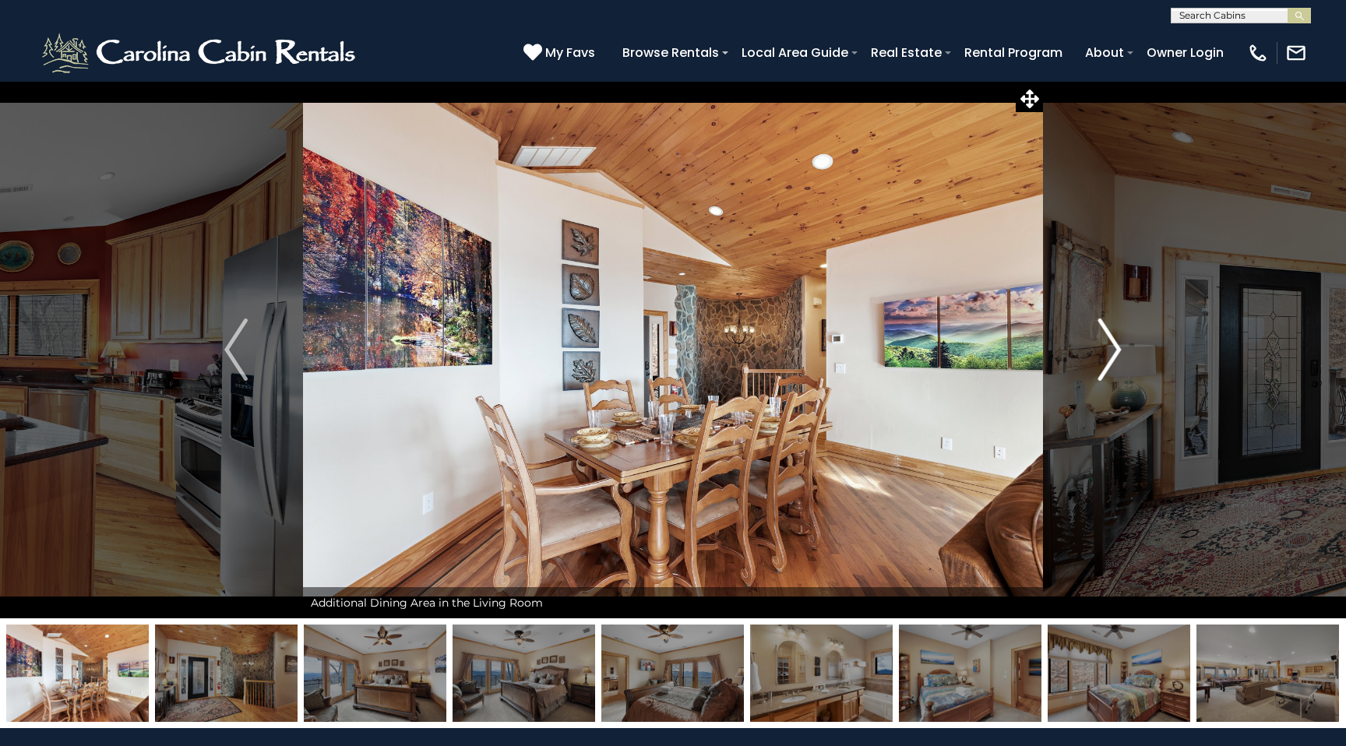
click at [1108, 340] on img "Next" at bounding box center [1110, 350] width 23 height 62
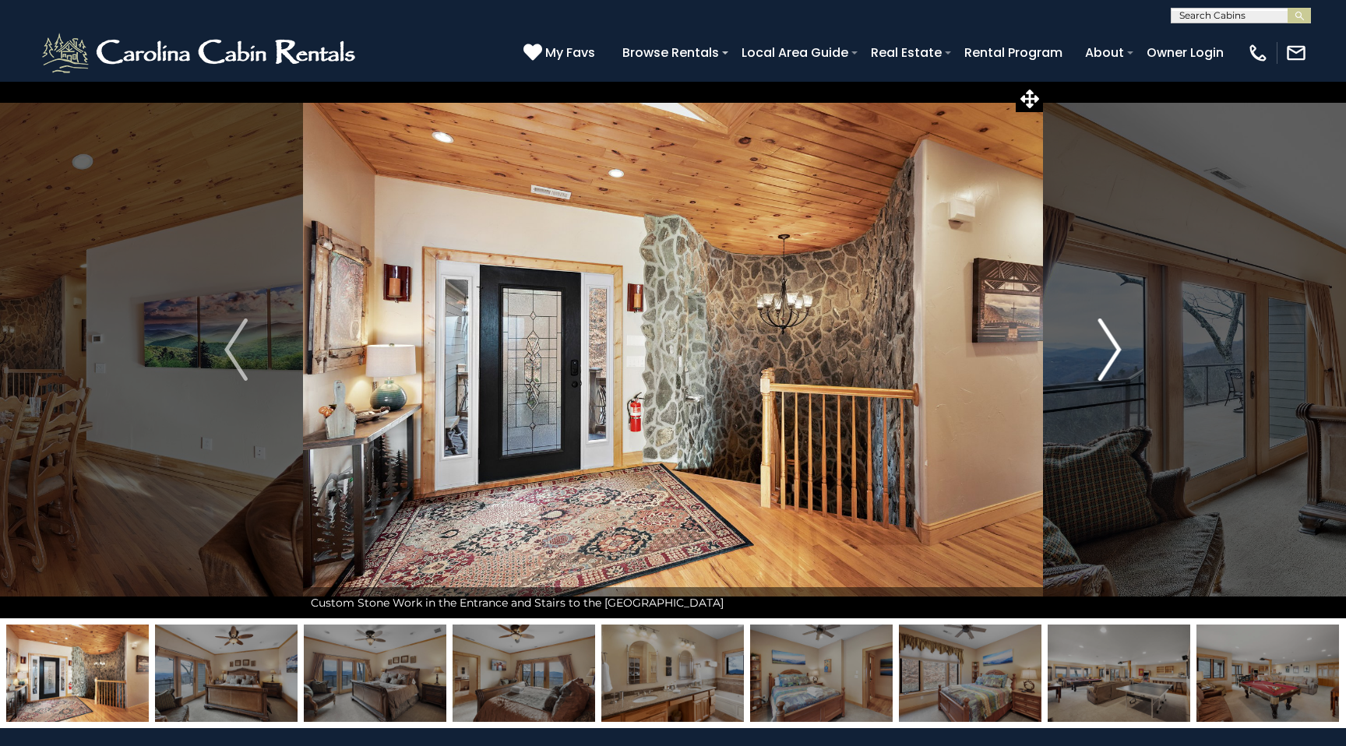
click at [1108, 340] on img "Next" at bounding box center [1110, 350] width 23 height 62
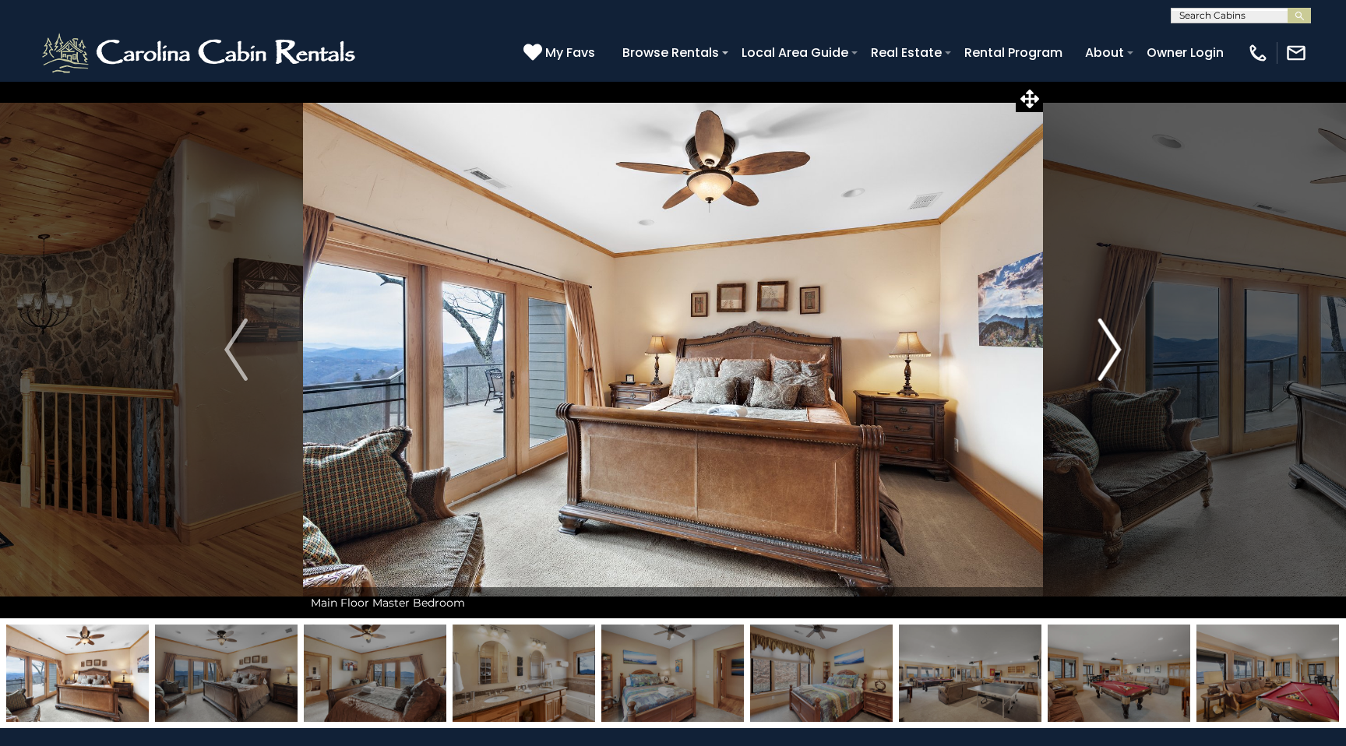
click at [1108, 340] on img "Next" at bounding box center [1110, 350] width 23 height 62
